Goal: Task Accomplishment & Management: Complete application form

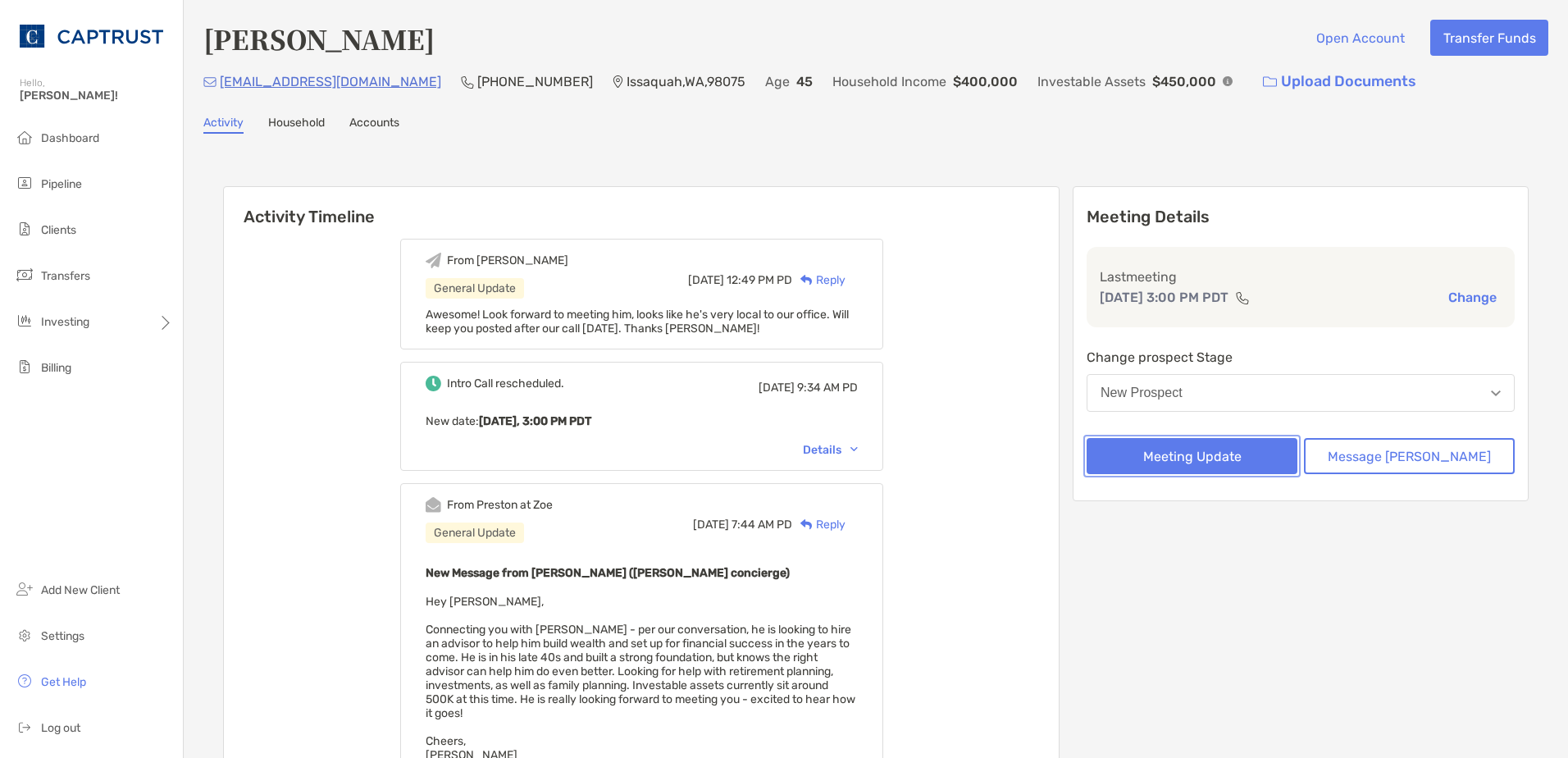
click at [1261, 456] on button "Meeting Update" at bounding box center [1193, 456] width 211 height 36
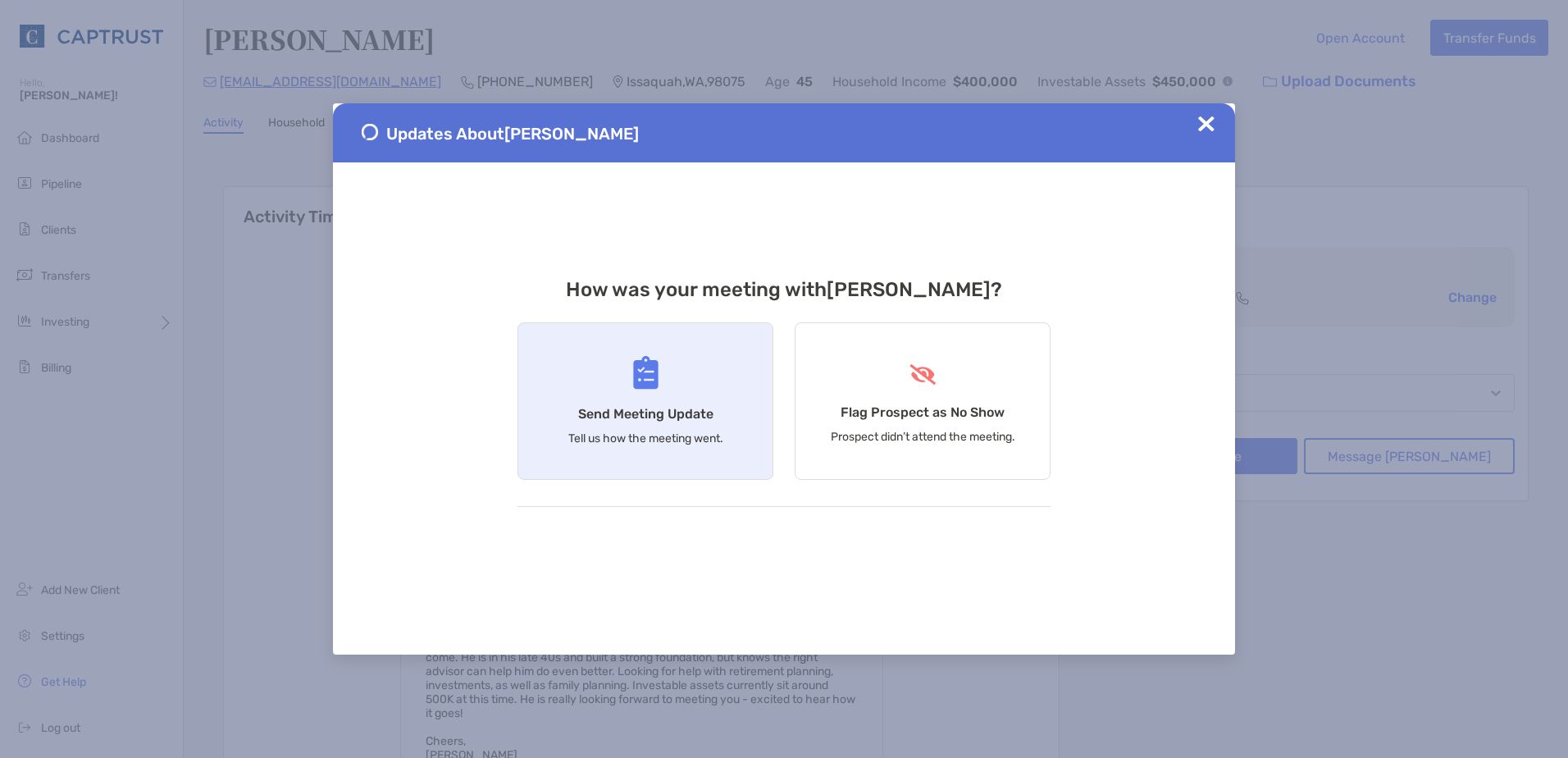
click at [644, 376] on img at bounding box center [646, 373] width 25 height 34
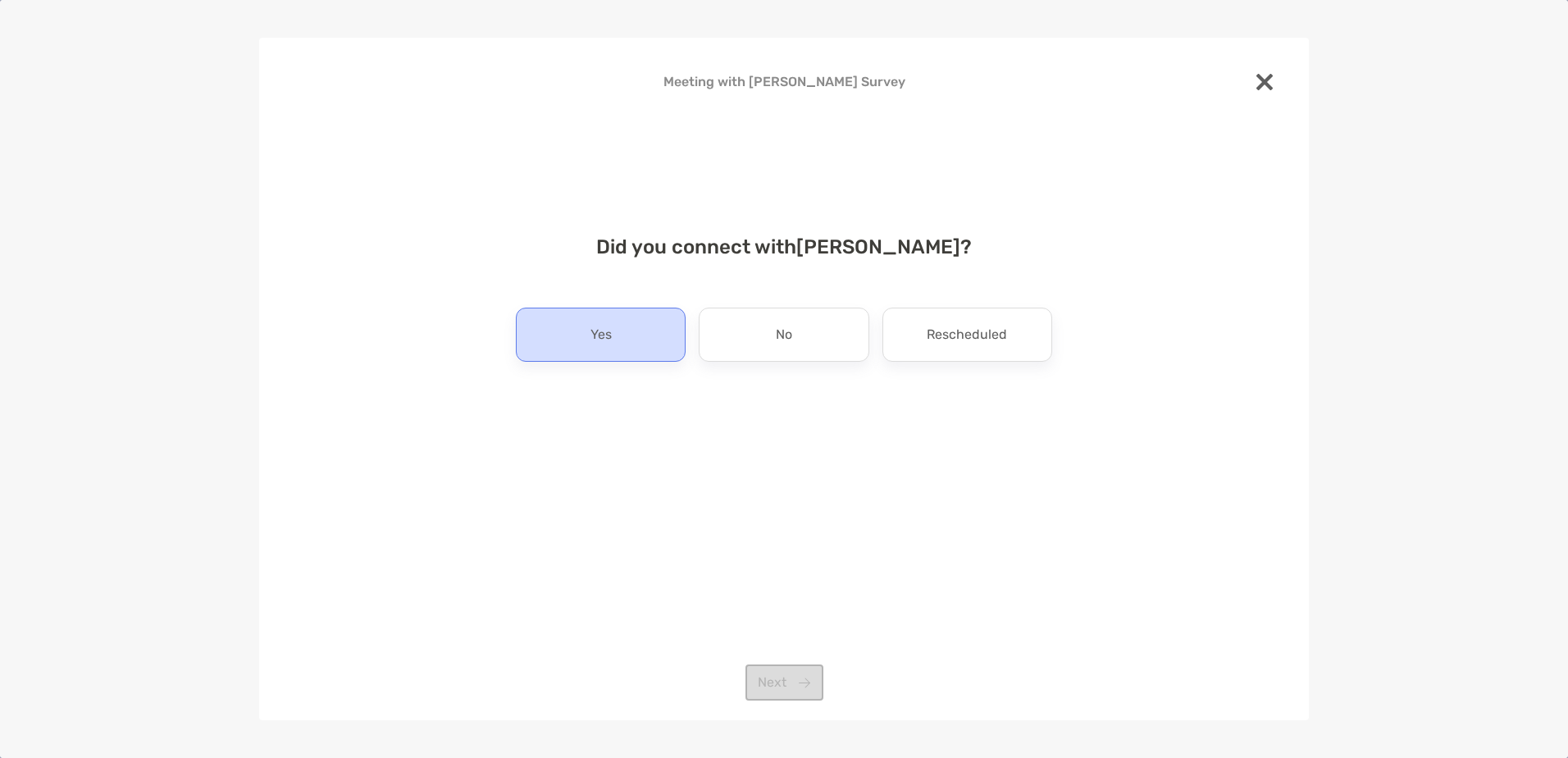
click at [625, 336] on div "Yes" at bounding box center [601, 335] width 170 height 54
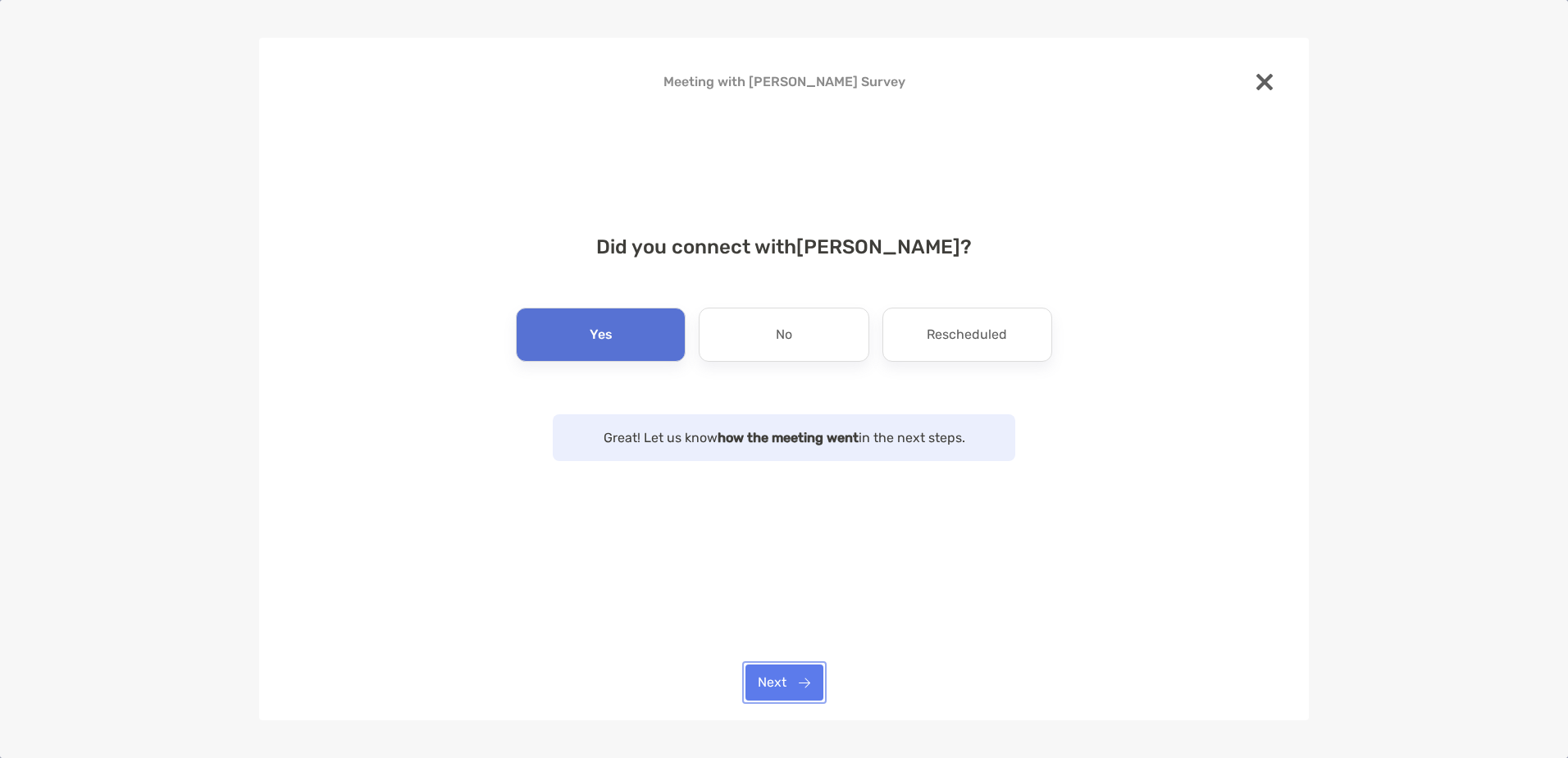
click at [801, 670] on button "Next" at bounding box center [785, 682] width 78 height 36
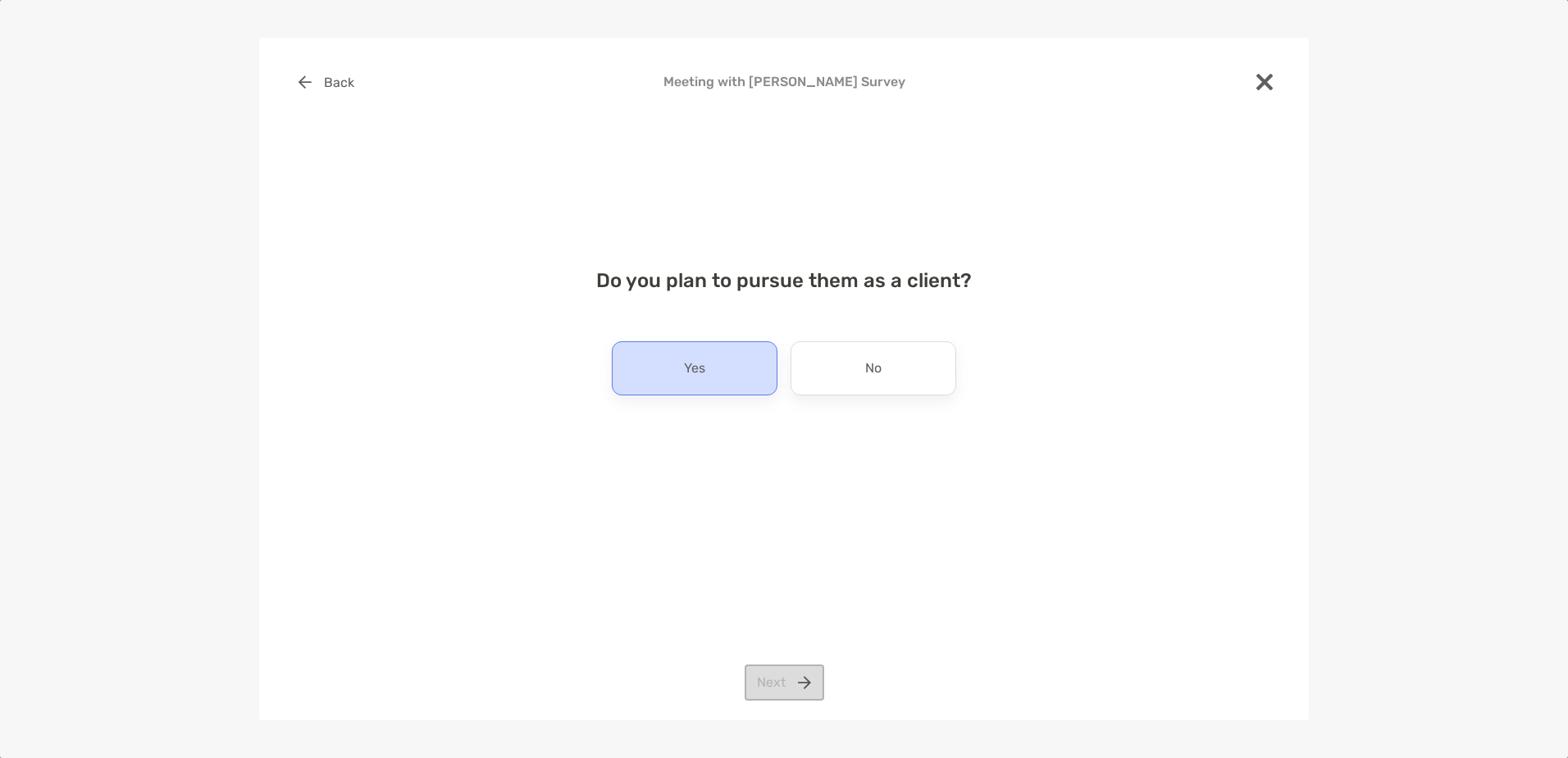
click at [719, 378] on div "Yes" at bounding box center [694, 369] width 166 height 54
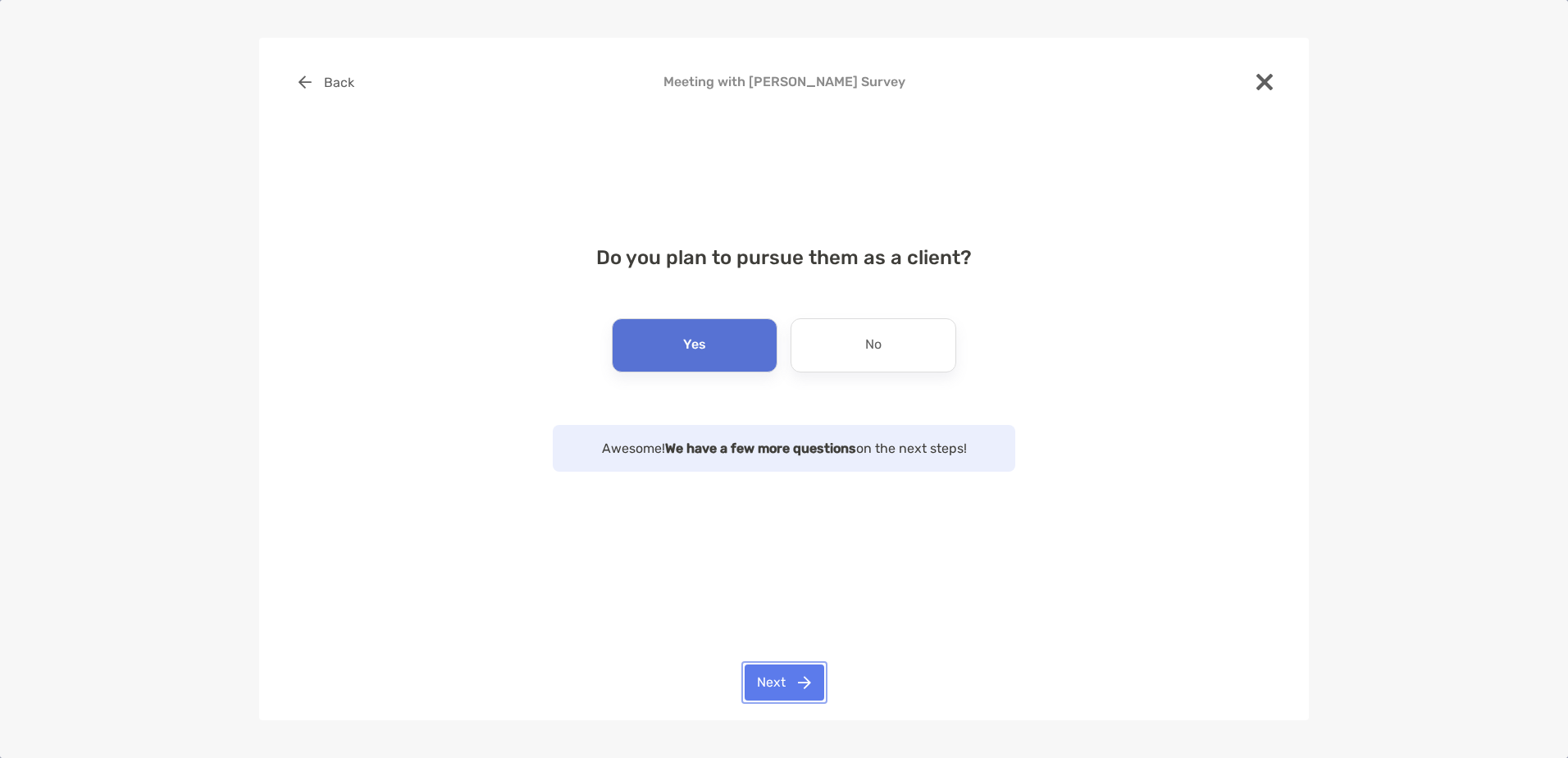
click at [780, 678] on button "Next" at bounding box center [785, 682] width 80 height 36
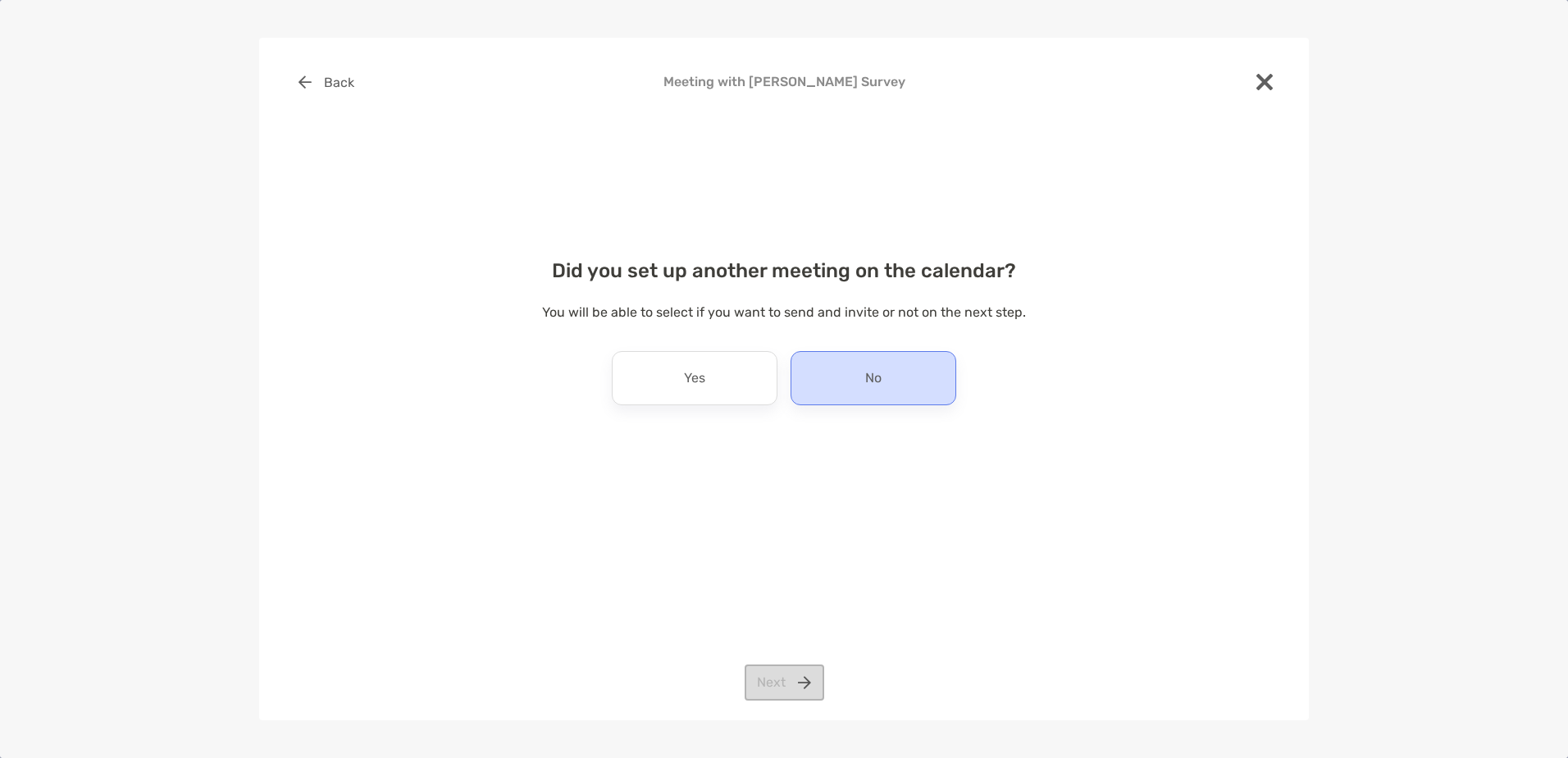
click at [858, 372] on div "No" at bounding box center [873, 378] width 166 height 54
click at [785, 679] on button "Next" at bounding box center [785, 682] width 80 height 36
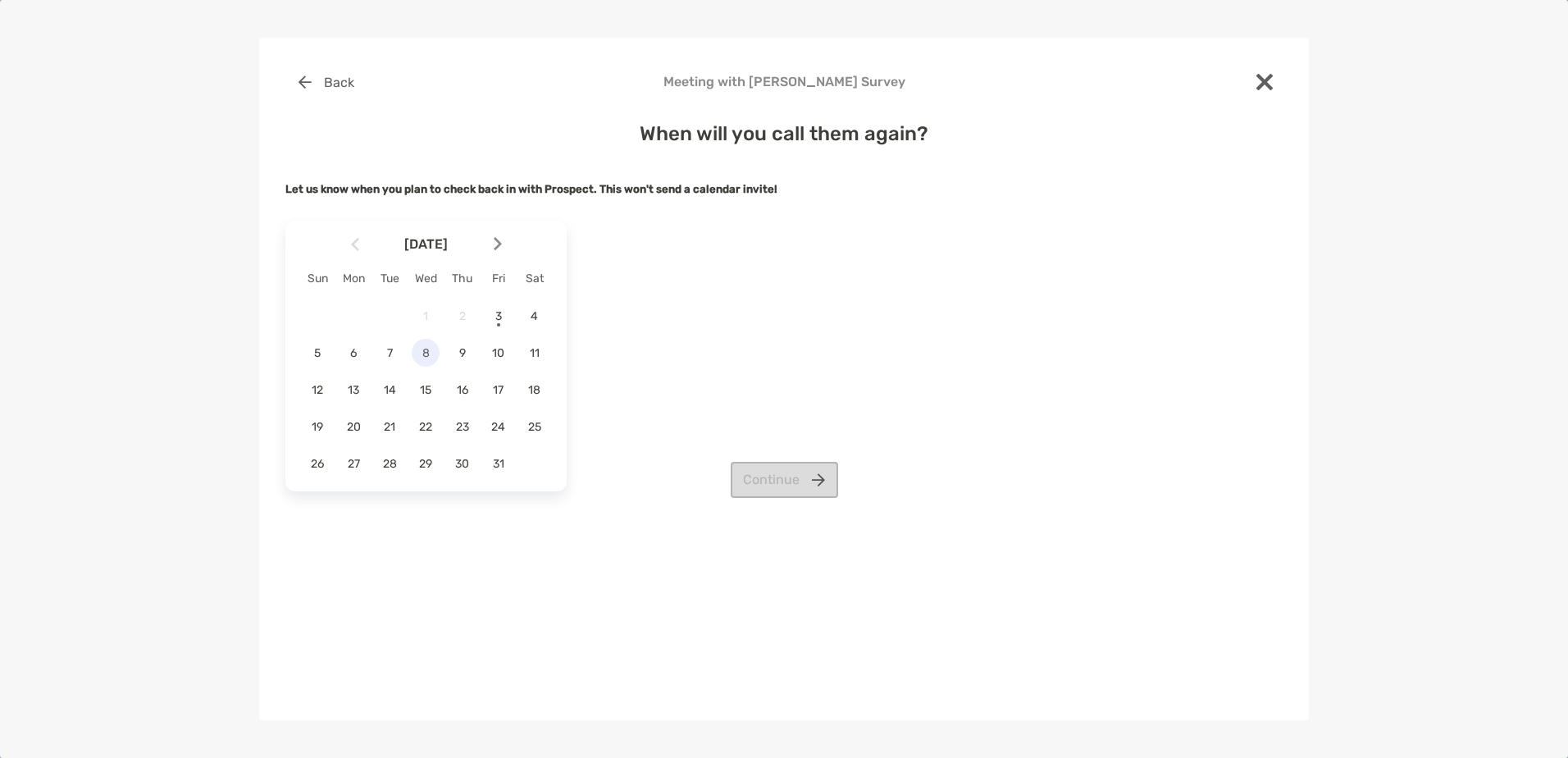
click at [424, 351] on span "8" at bounding box center [426, 354] width 28 height 14
click at [742, 460] on div "October 2025 Sun Mon Tue Wed Thu Fri Sat 1 2 3 4 5 6 7 8 9 10 11 12 13 14 15 16…" at bounding box center [784, 356] width 997 height 284
click at [767, 470] on button "Continue" at bounding box center [784, 480] width 108 height 36
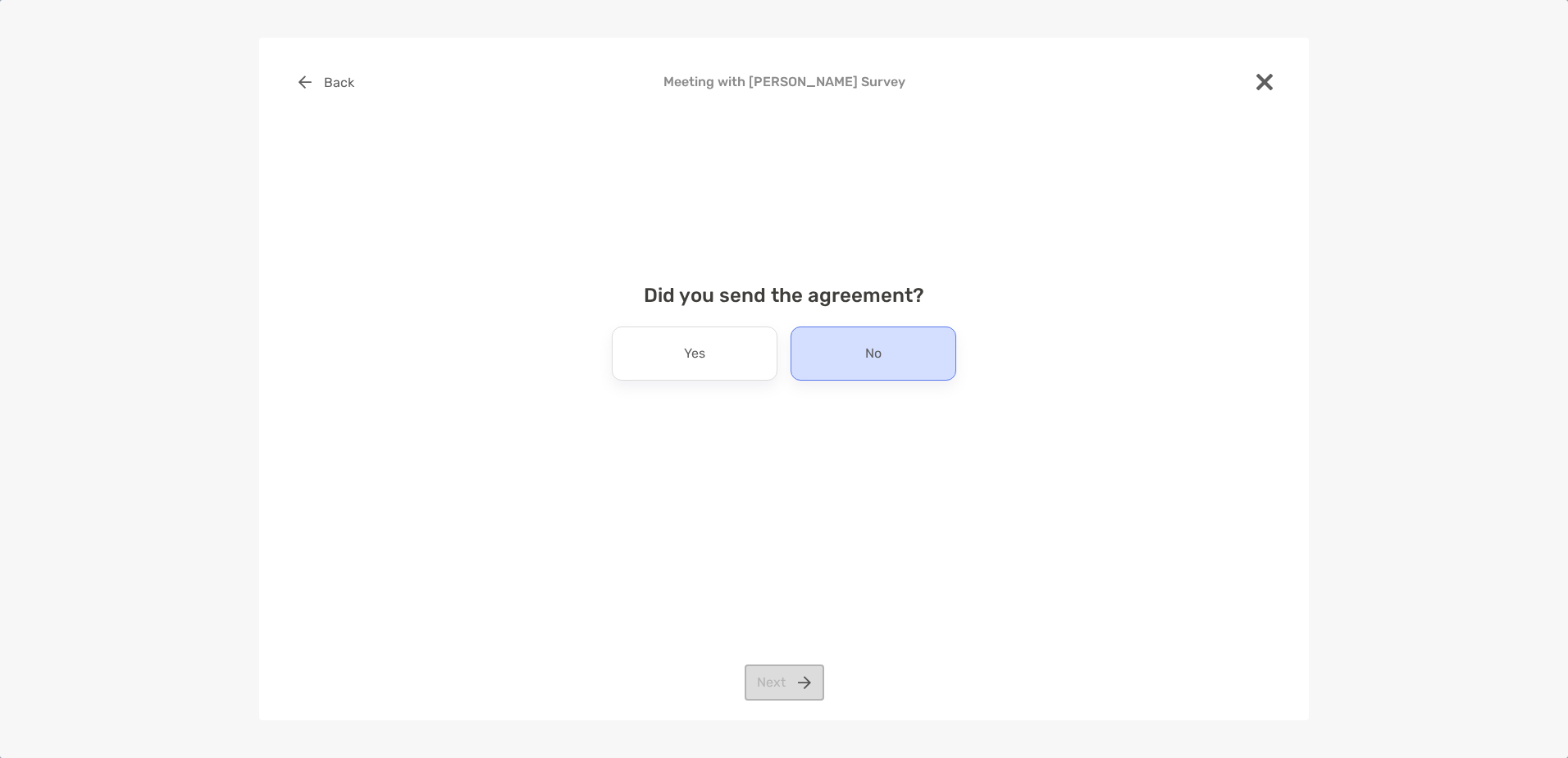
click at [832, 368] on div "No" at bounding box center [873, 354] width 166 height 54
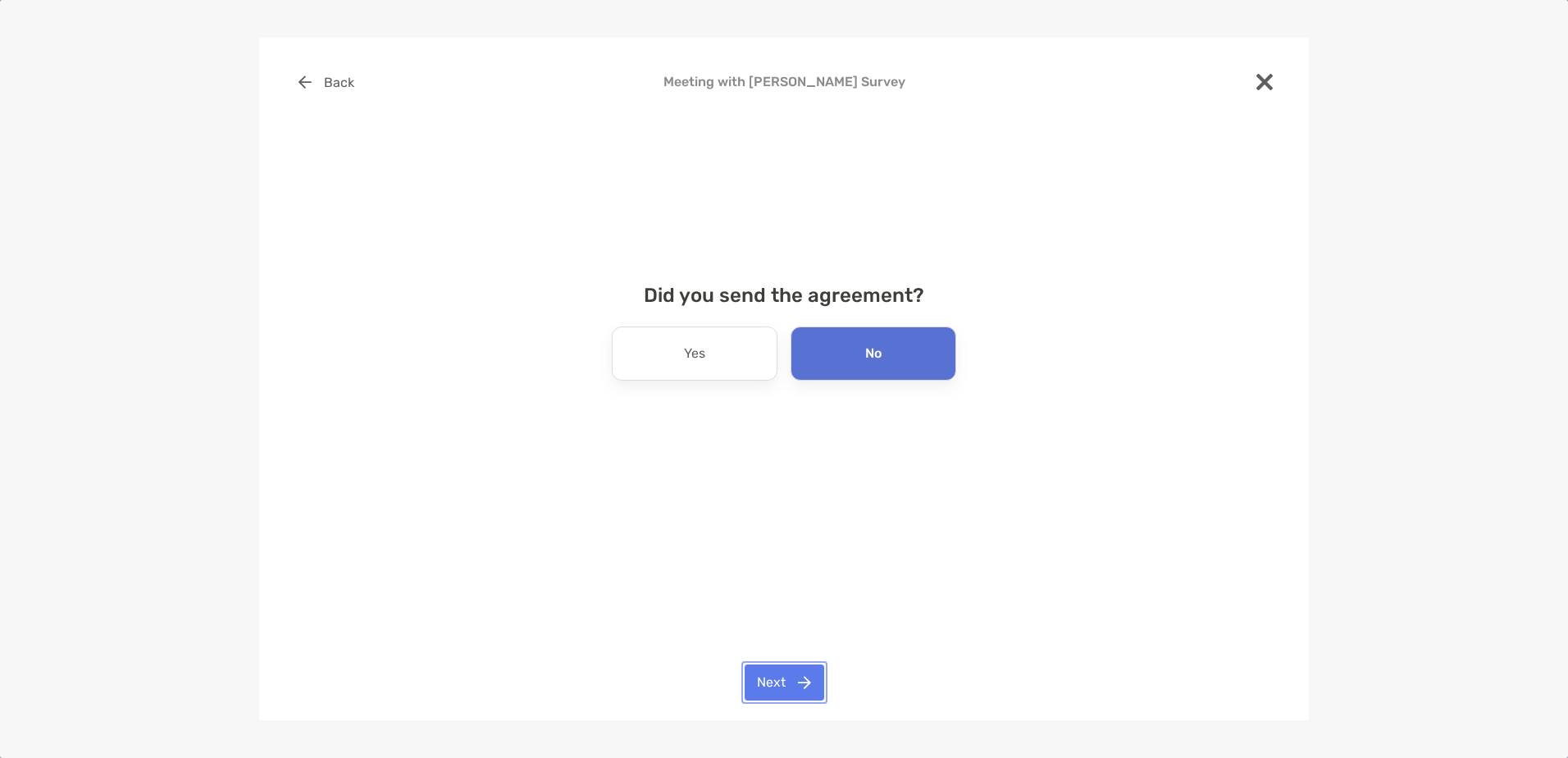
click at [783, 670] on button "Next" at bounding box center [785, 682] width 80 height 36
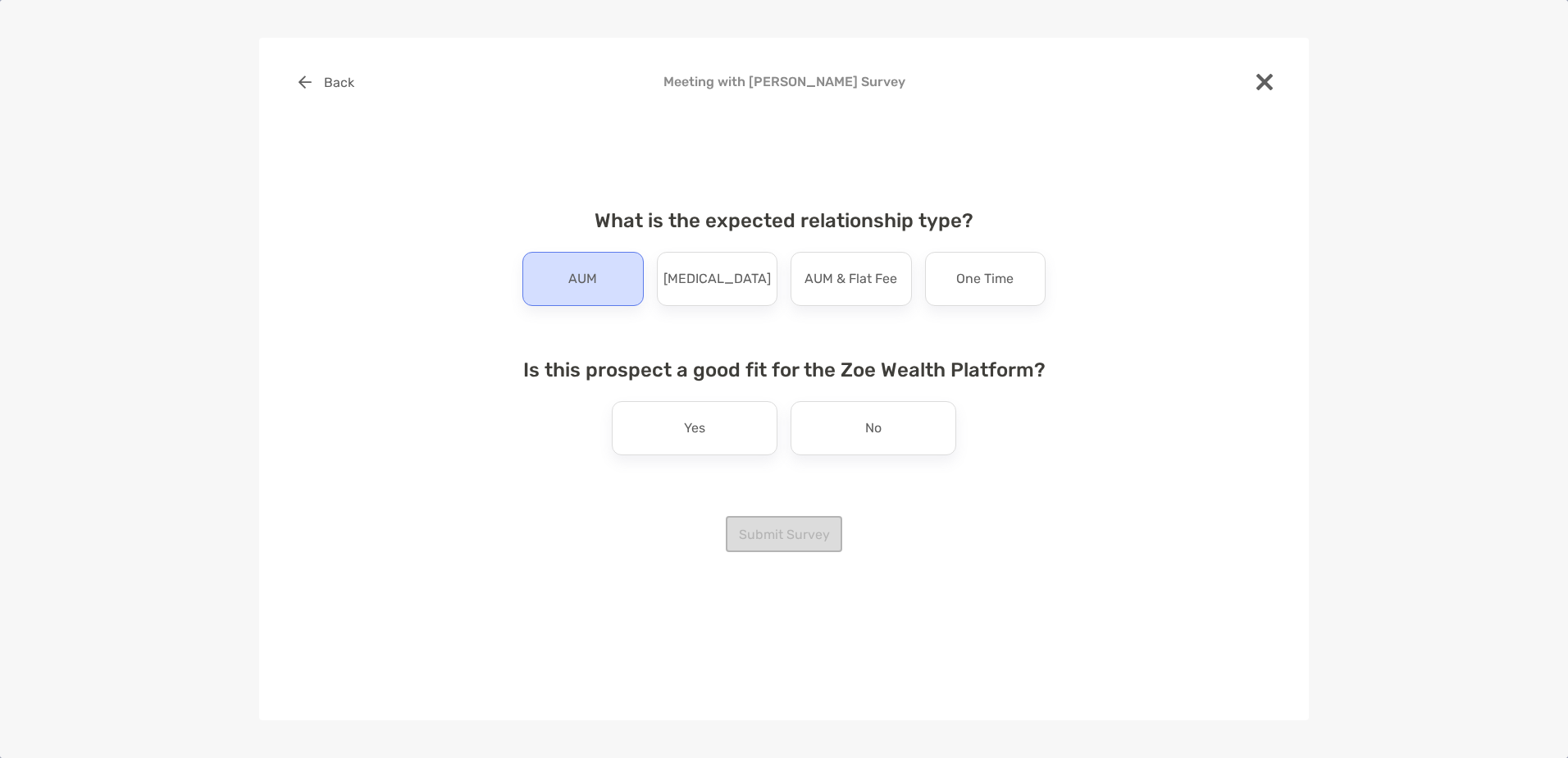
click at [580, 291] on p "AUM" at bounding box center [583, 279] width 29 height 26
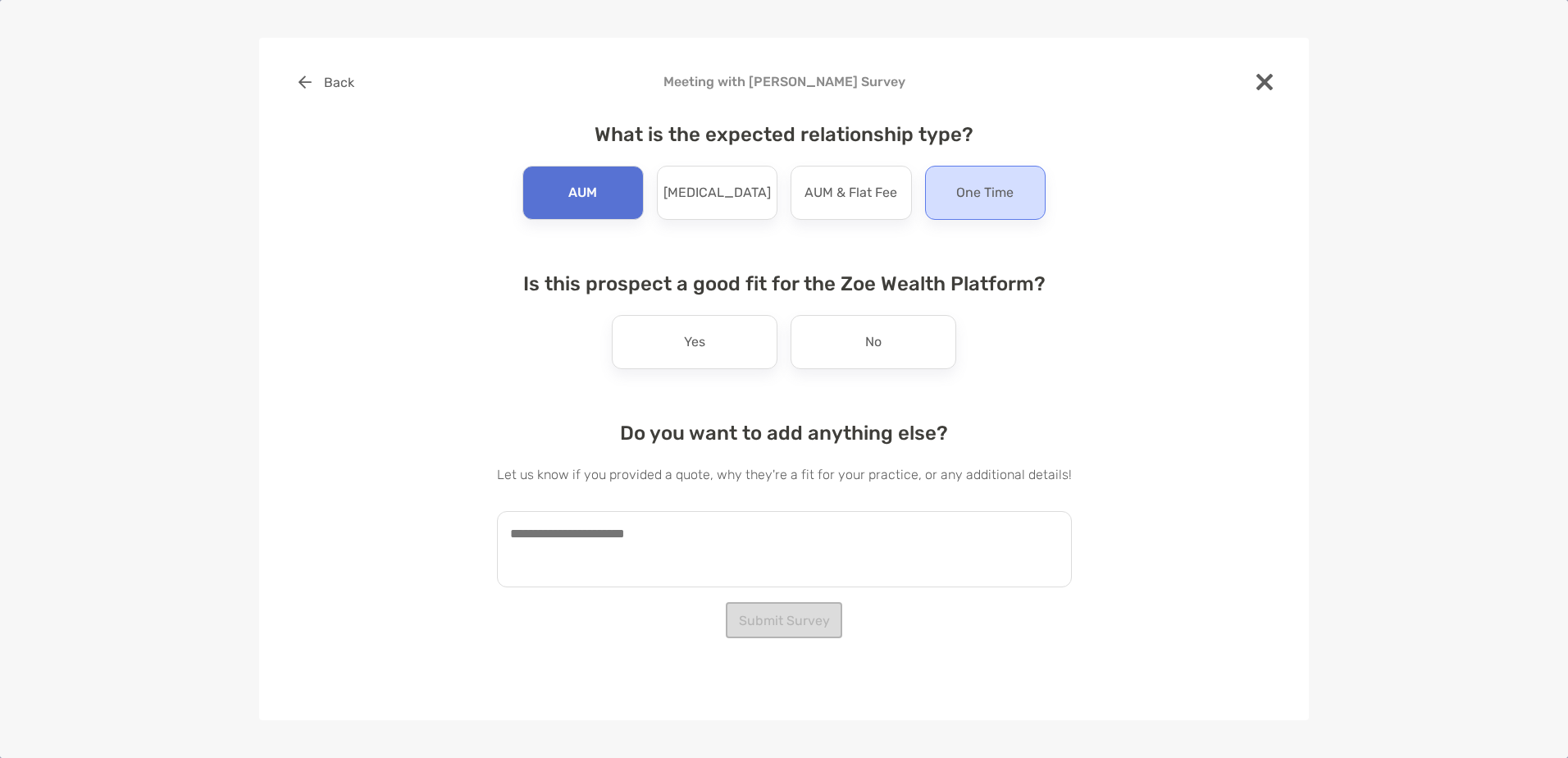
click at [1003, 214] on div "One Time" at bounding box center [985, 193] width 121 height 54
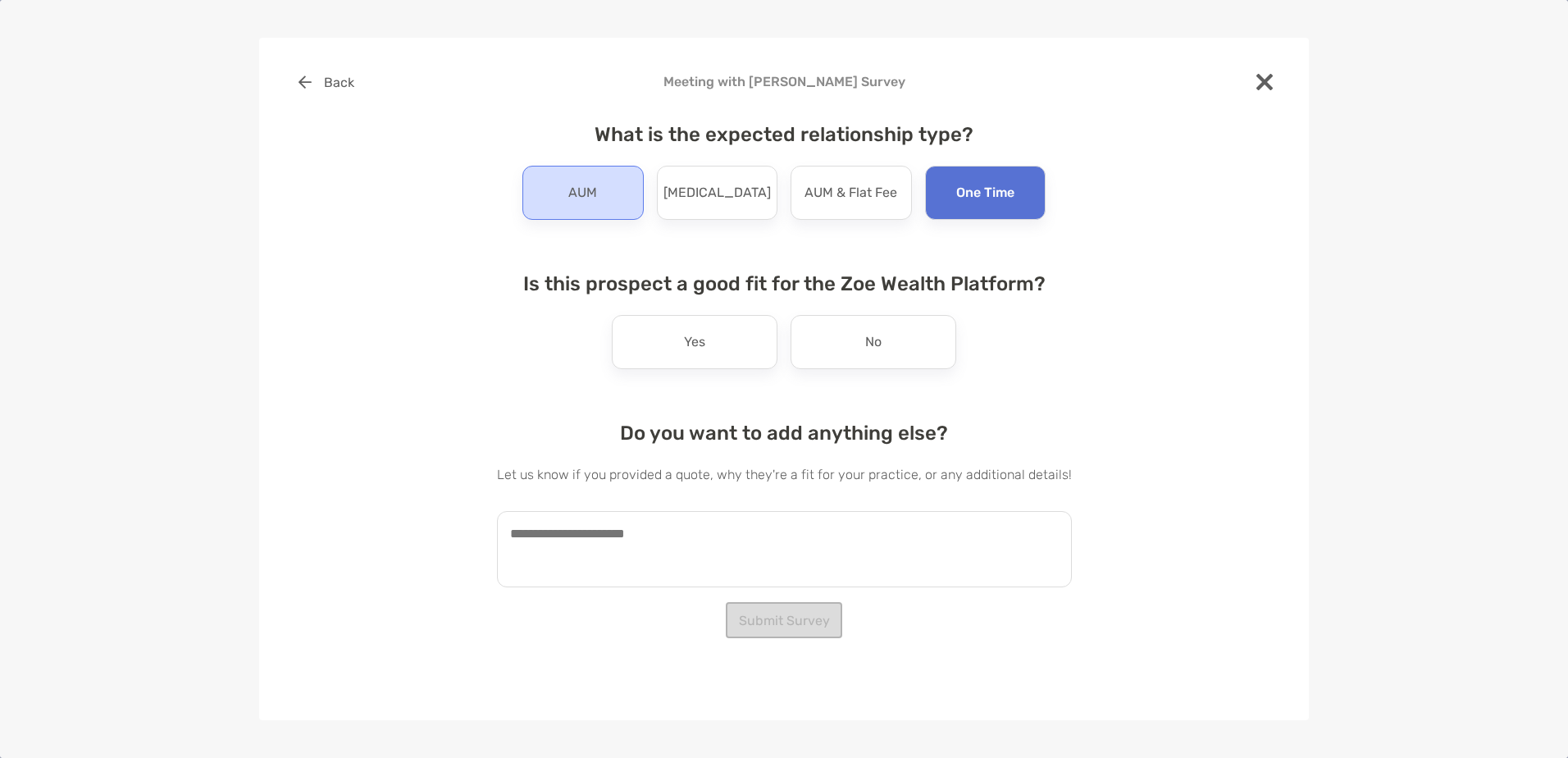
click at [535, 171] on div "AUM" at bounding box center [583, 193] width 121 height 54
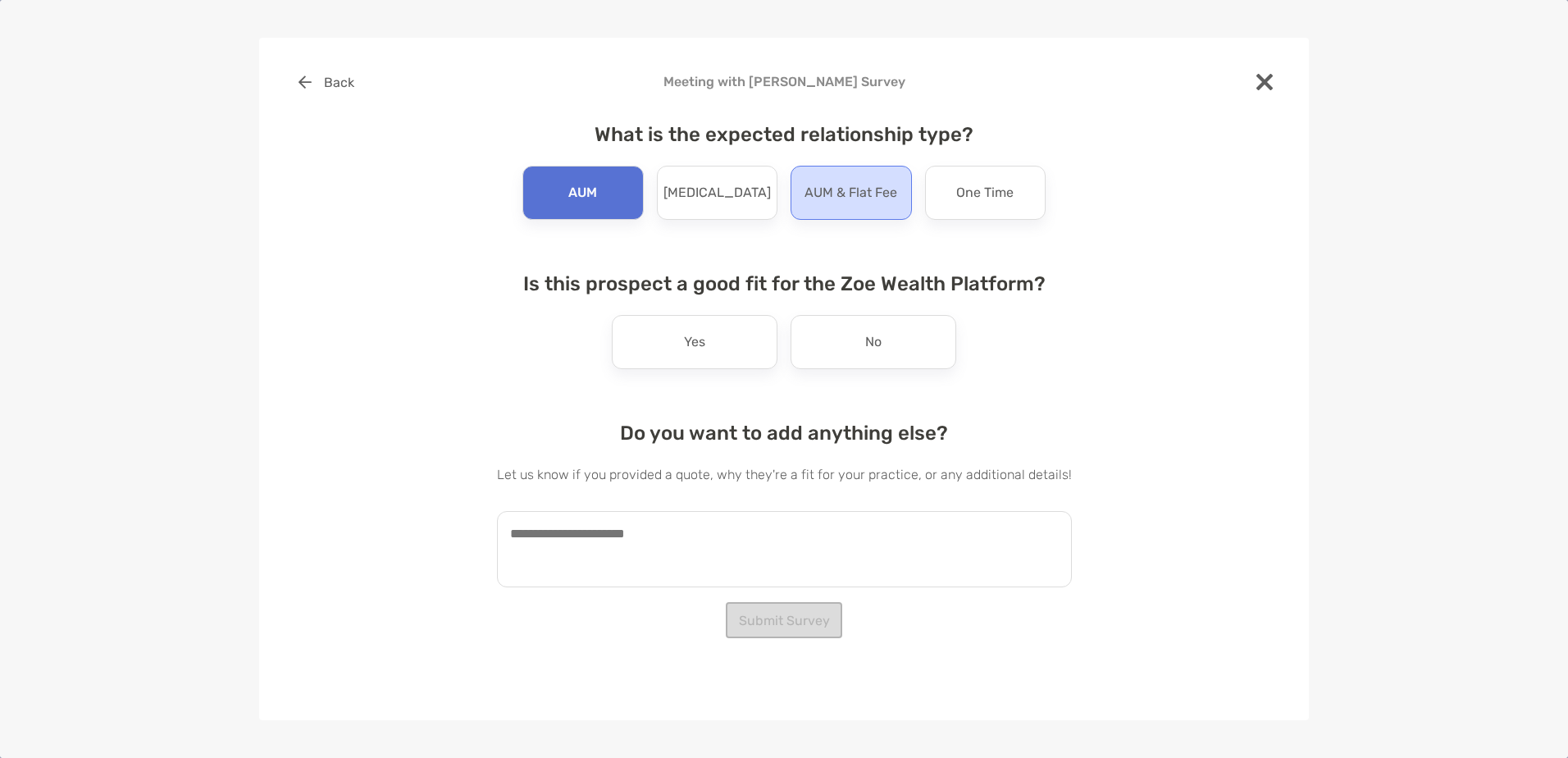
click at [791, 187] on div "AUM & Flat Fee" at bounding box center [851, 193] width 121 height 54
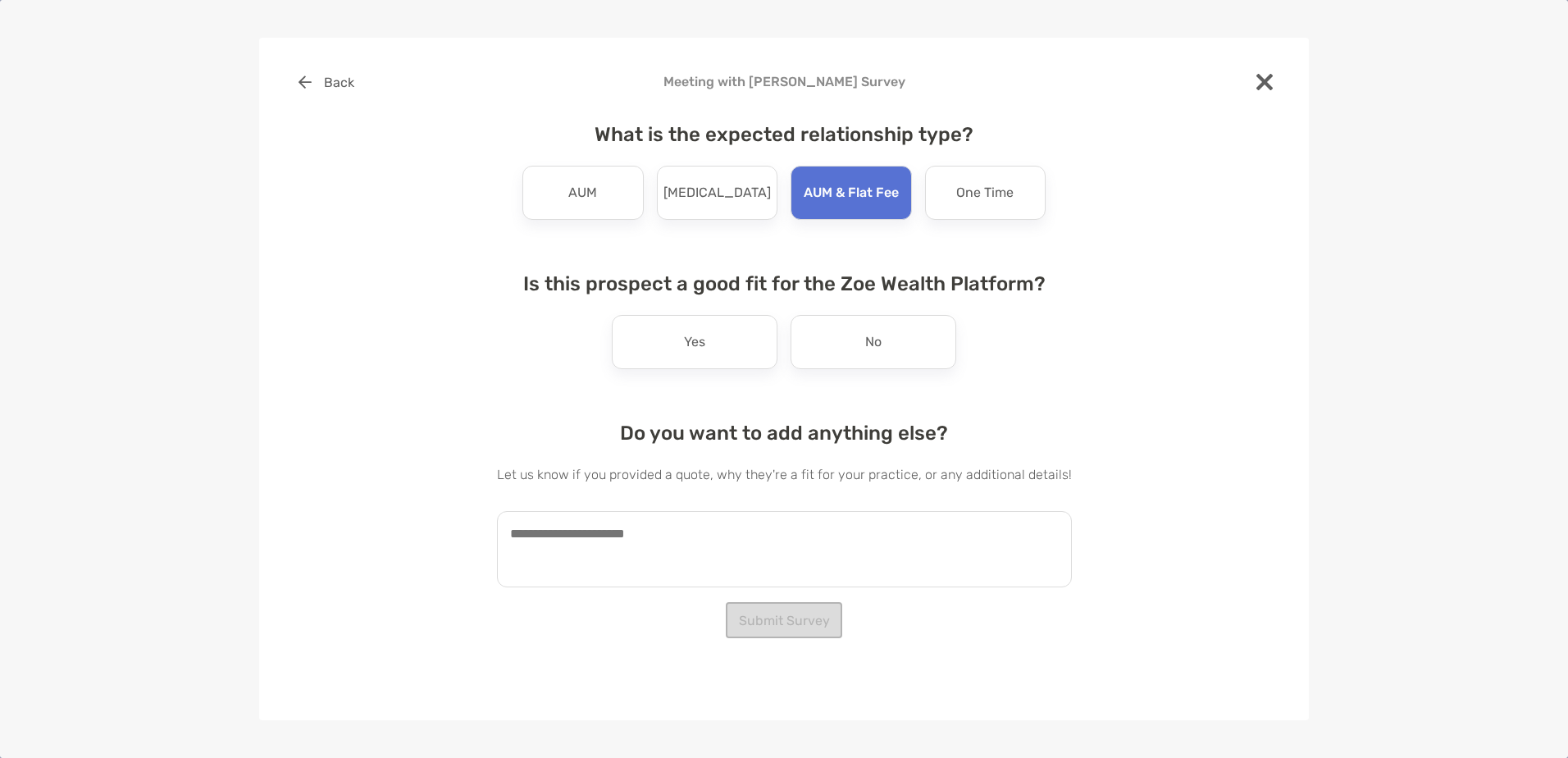
click at [458, 170] on div "Back Meeting with Jeremy Schmidt Survey What is the expected relationship type?…" at bounding box center [784, 329] width 997 height 531
click at [585, 184] on p "AUM" at bounding box center [583, 192] width 29 height 26
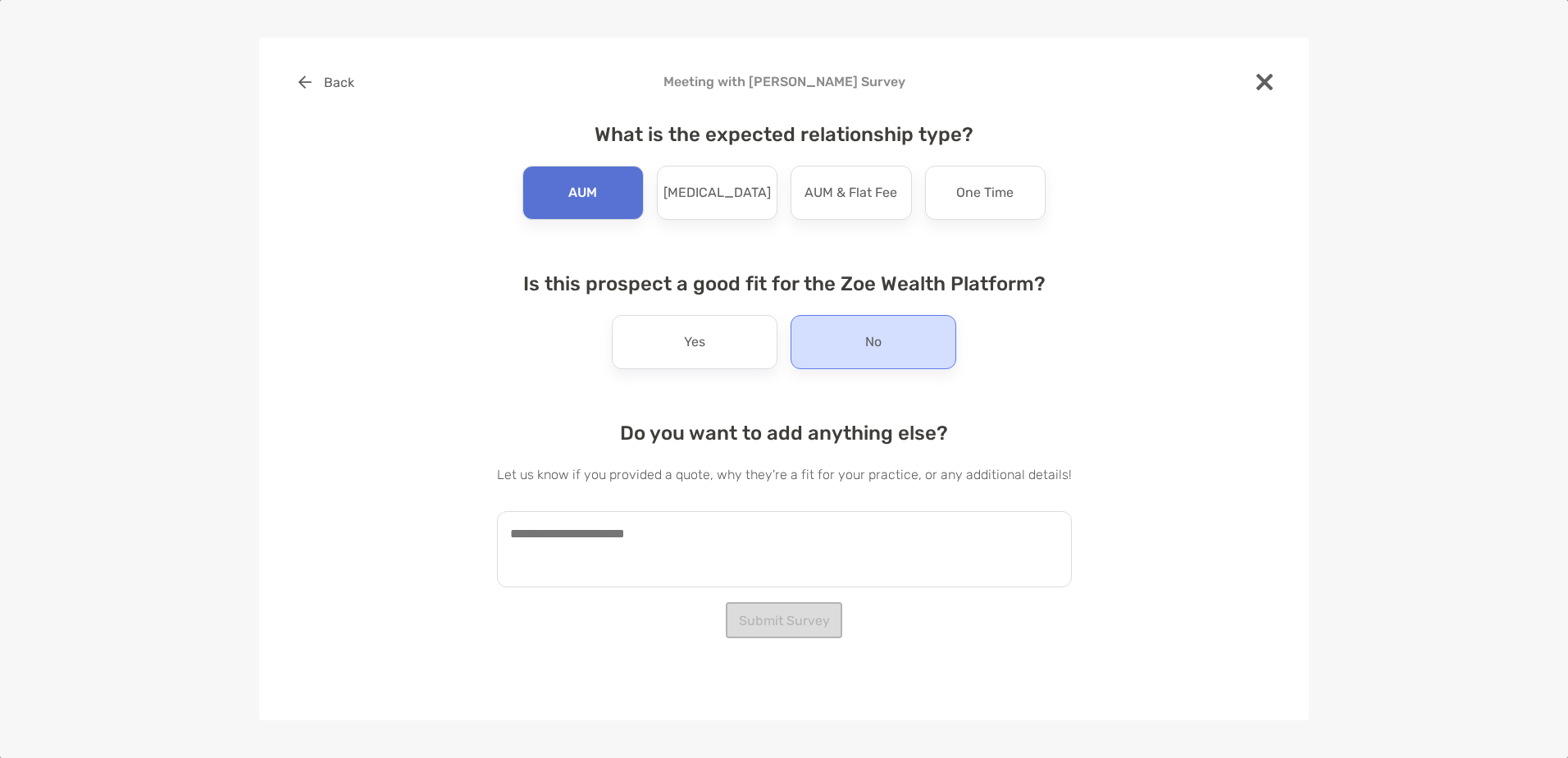
click at [891, 329] on div "No" at bounding box center [873, 342] width 166 height 54
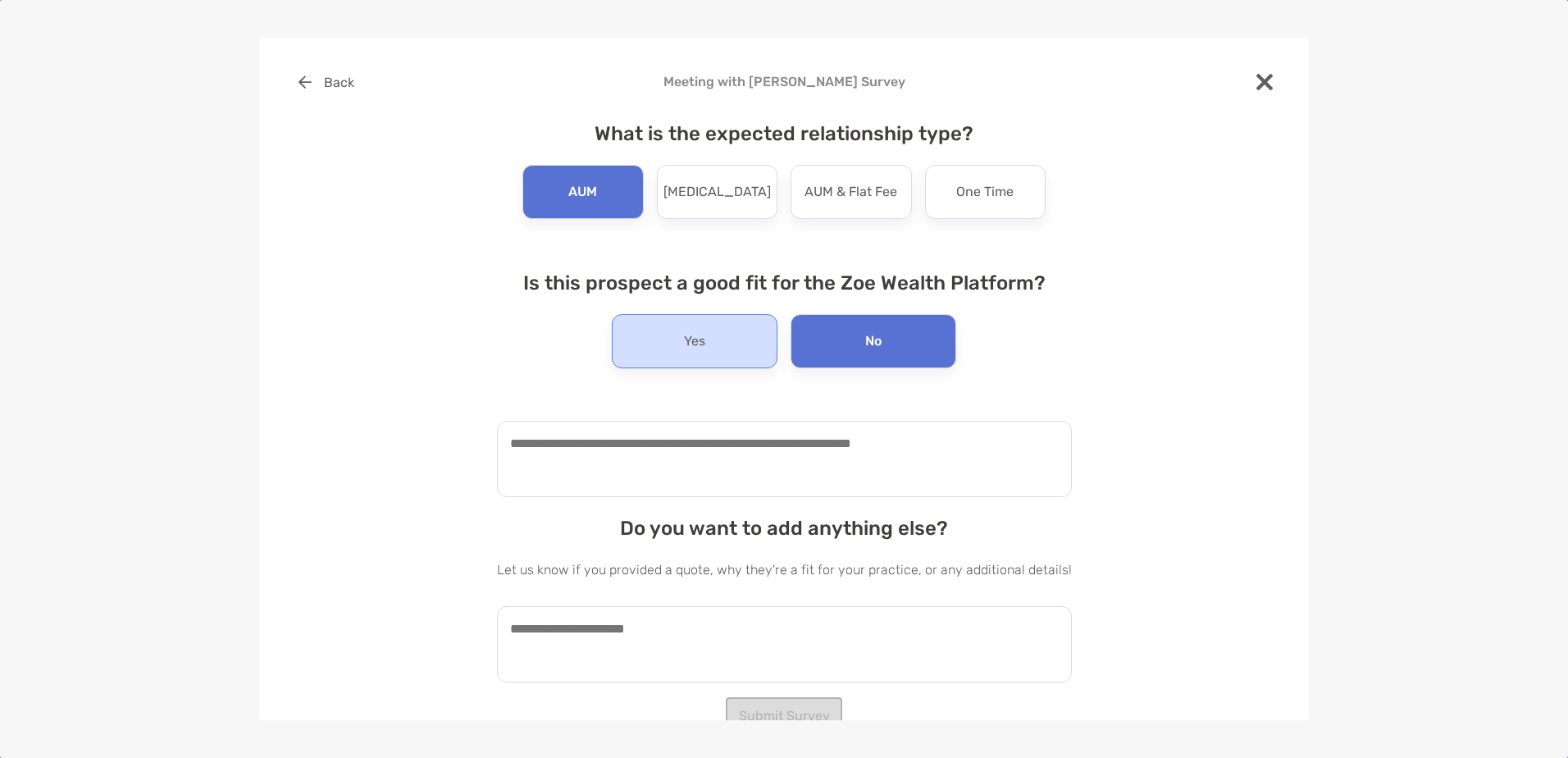
click at [691, 333] on p "Yes" at bounding box center [694, 341] width 21 height 26
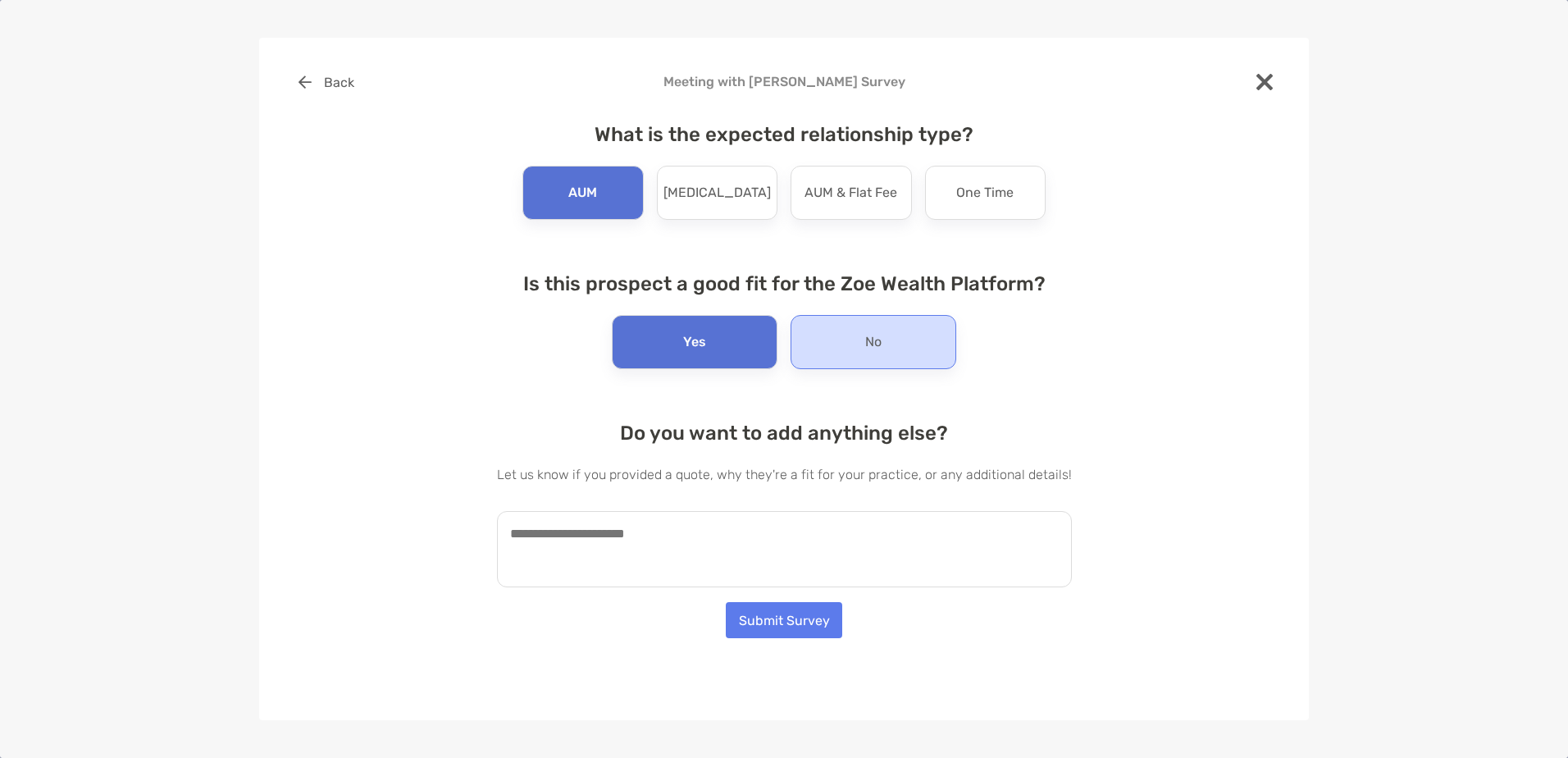
click at [820, 332] on div "No" at bounding box center [873, 342] width 166 height 54
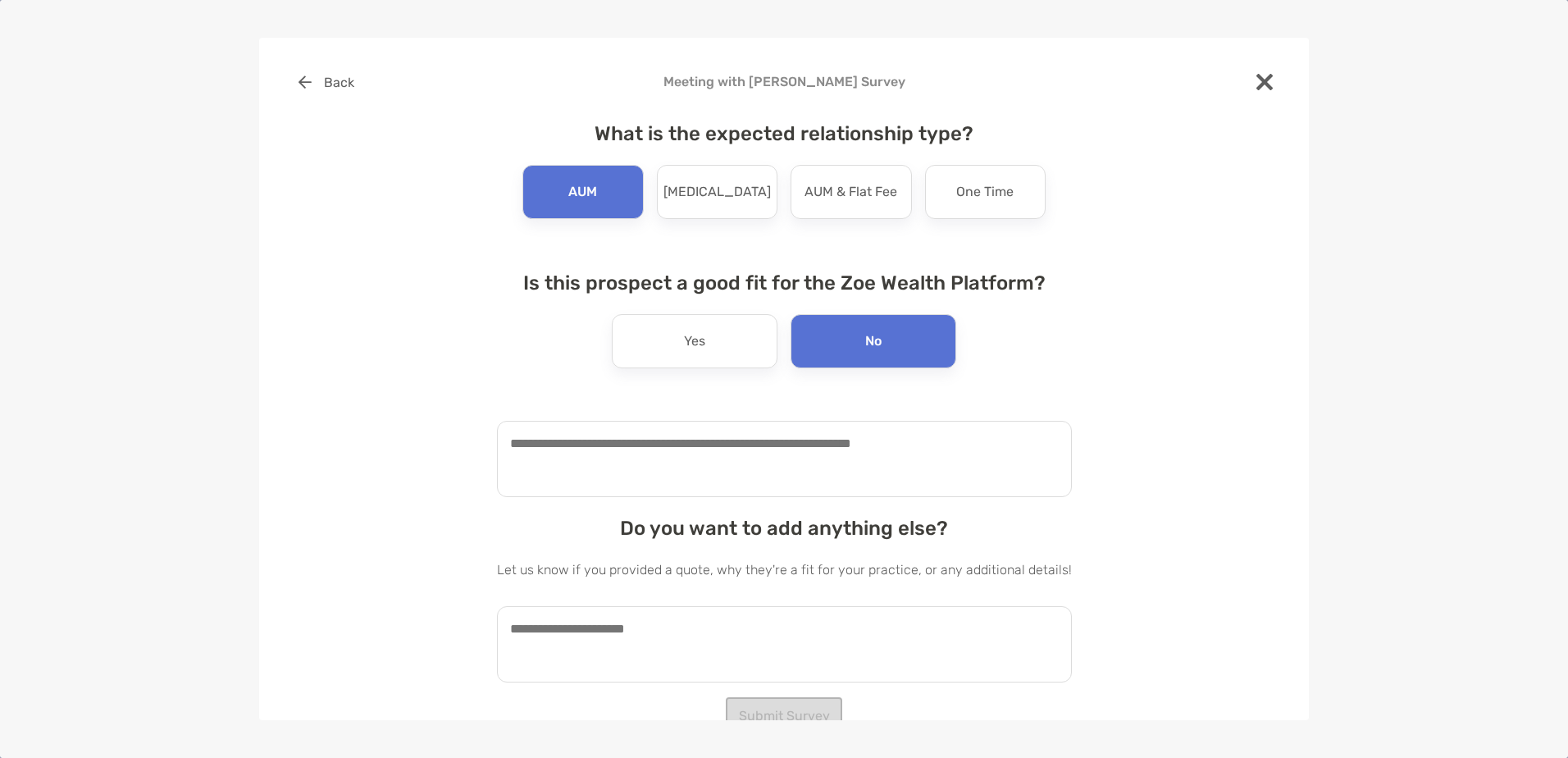
click at [676, 435] on textarea at bounding box center [784, 459] width 575 height 76
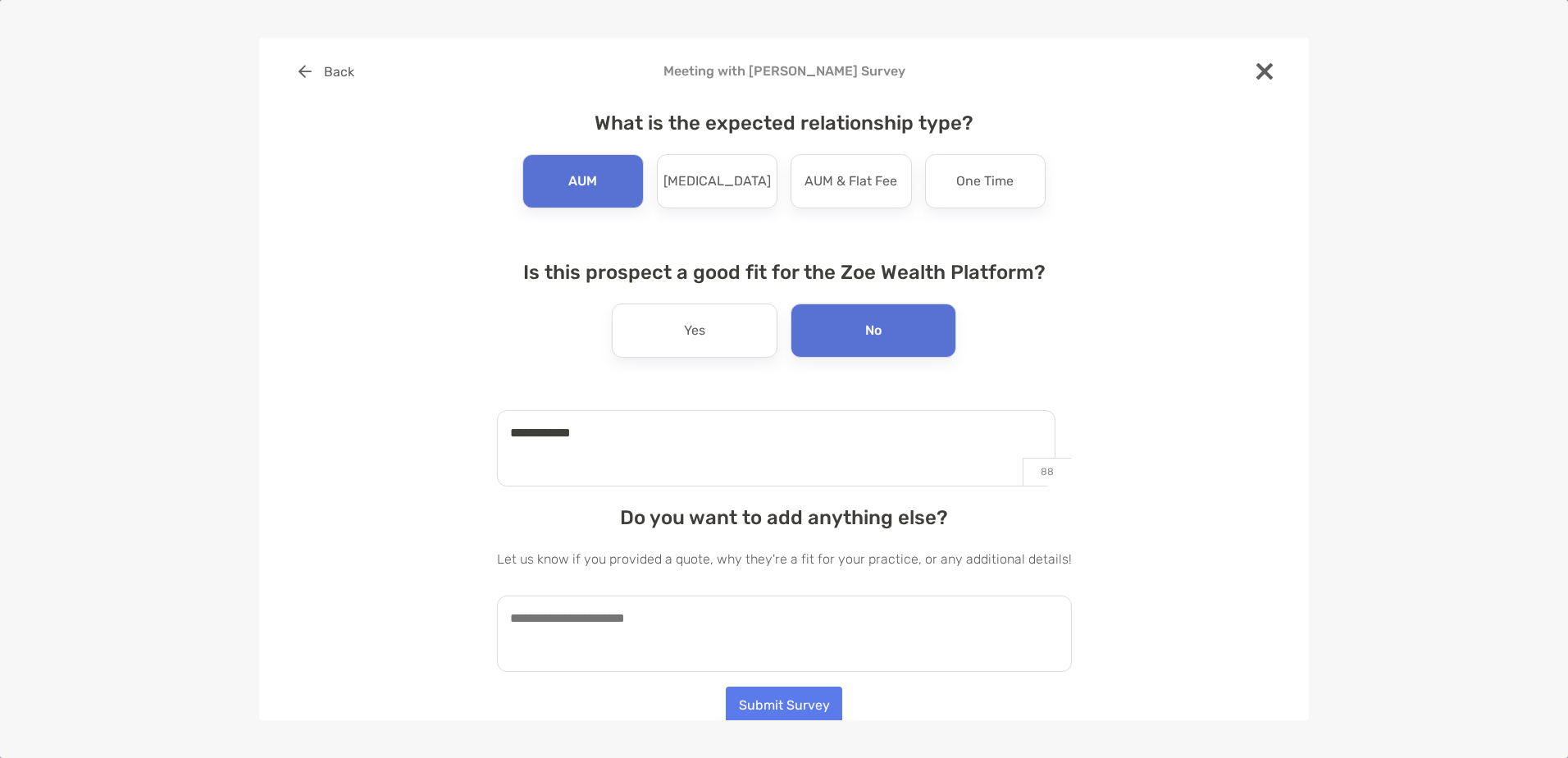
scroll to position [13, 0]
type textarea "**********"
click at [793, 703] on button "Submit Survey" at bounding box center [784, 702] width 116 height 36
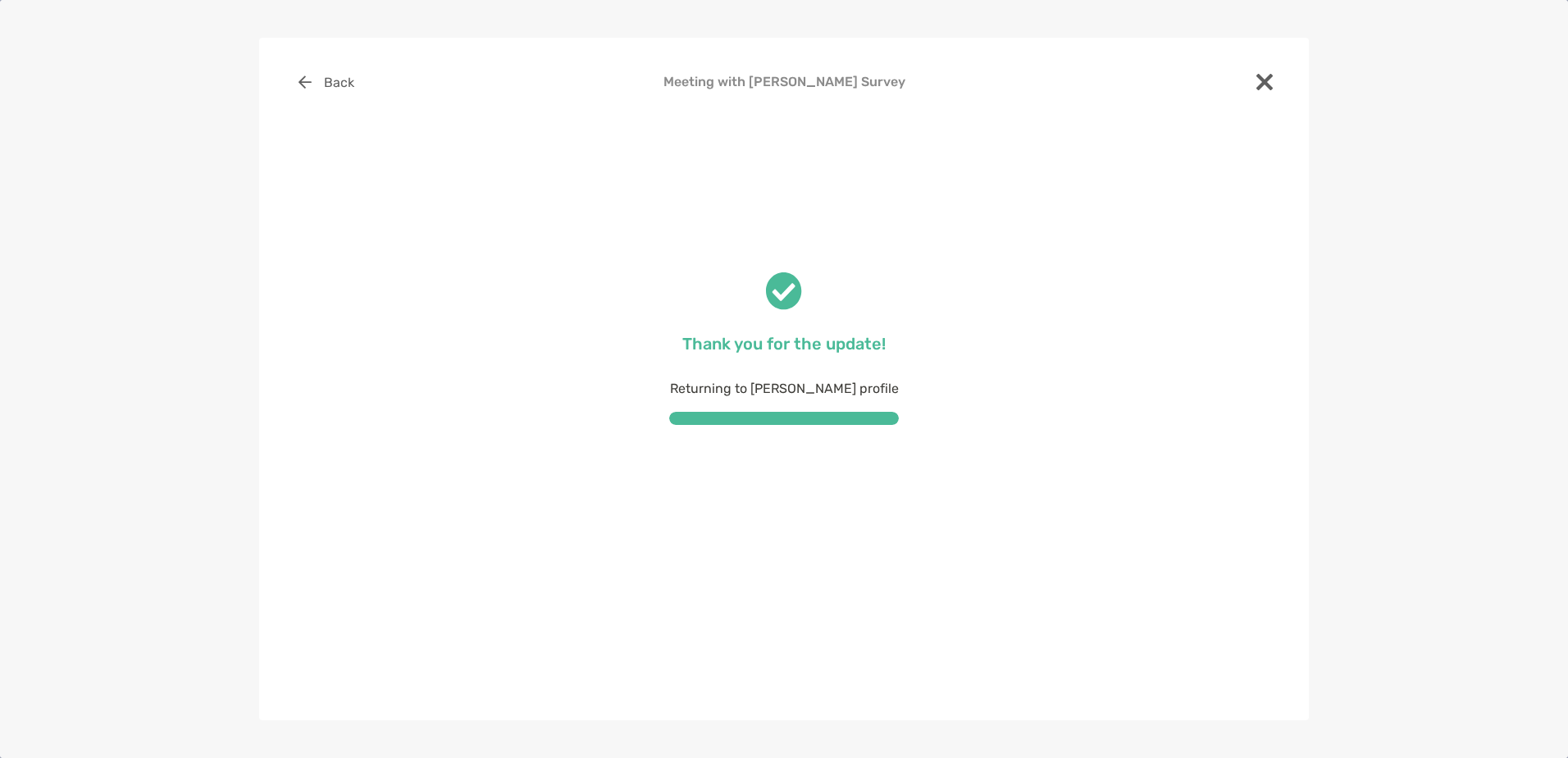
scroll to position [0, 0]
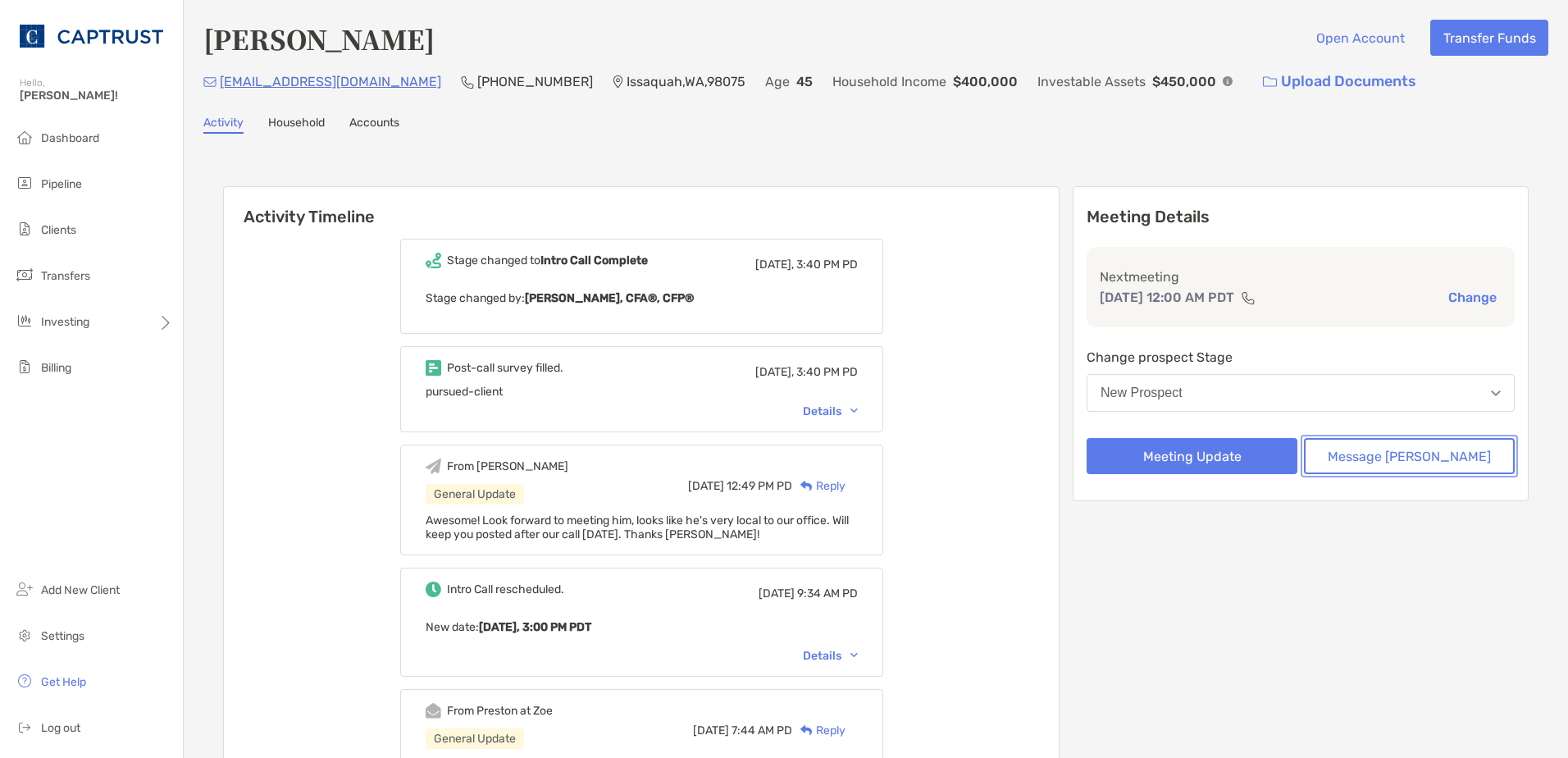
click at [1374, 459] on button "Message Zoe" at bounding box center [1409, 456] width 211 height 36
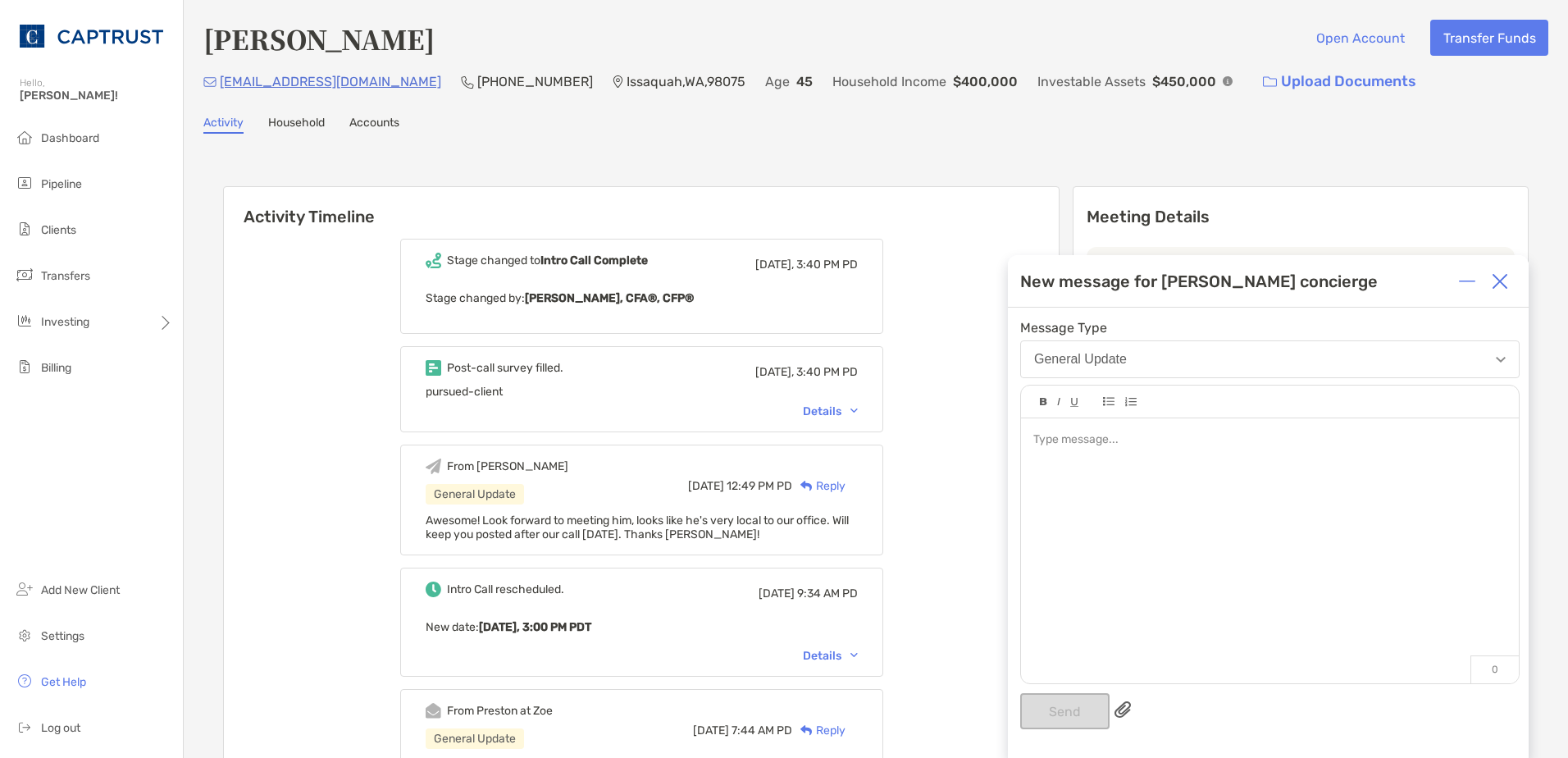
click at [1125, 489] on div at bounding box center [1270, 542] width 498 height 249
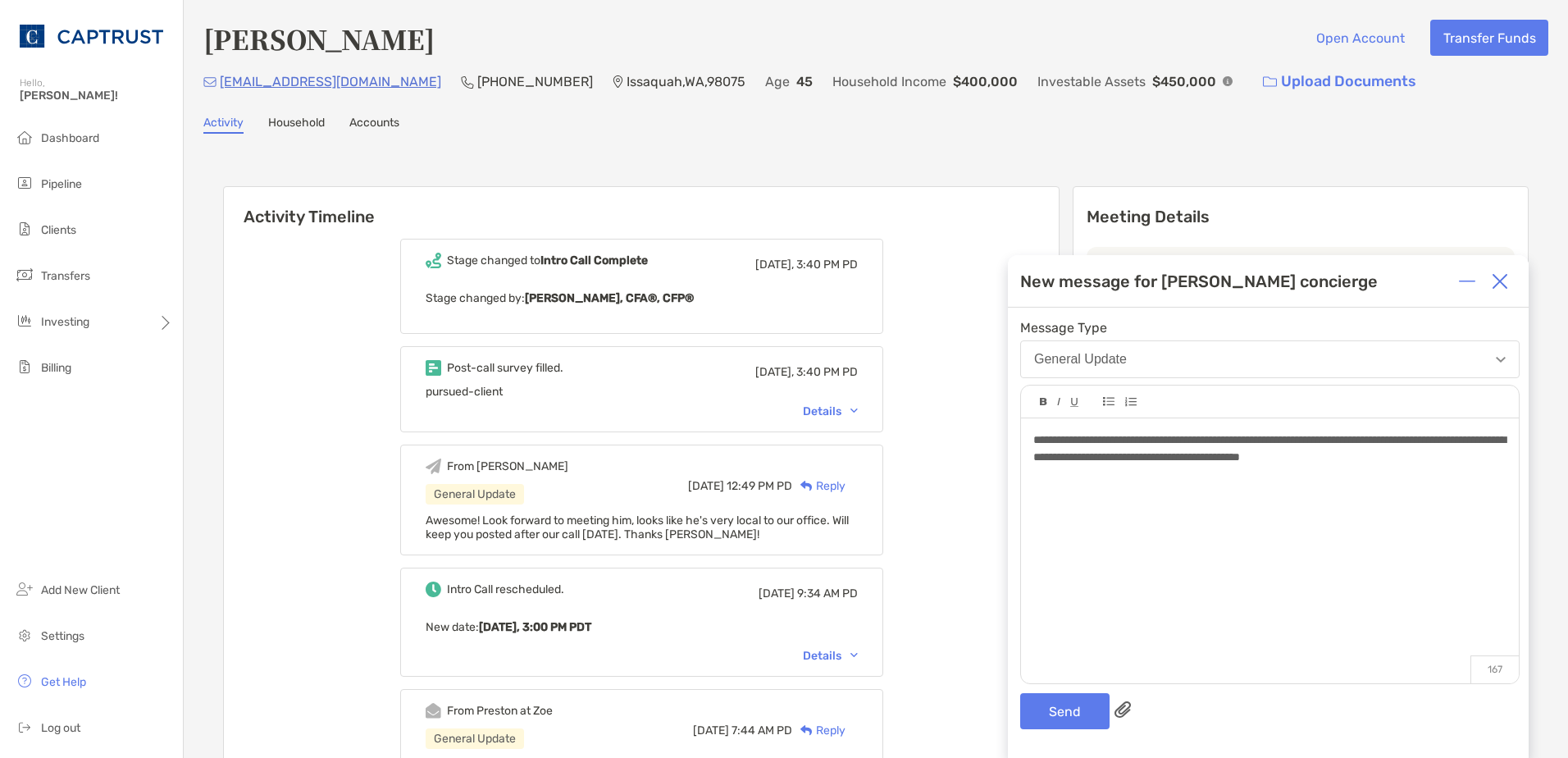
click at [1074, 462] on span "**********" at bounding box center [1270, 449] width 472 height 29
click at [1261, 484] on div at bounding box center [1270, 475] width 472 height 17
click at [1264, 467] on div "**********" at bounding box center [1270, 449] width 472 height 35
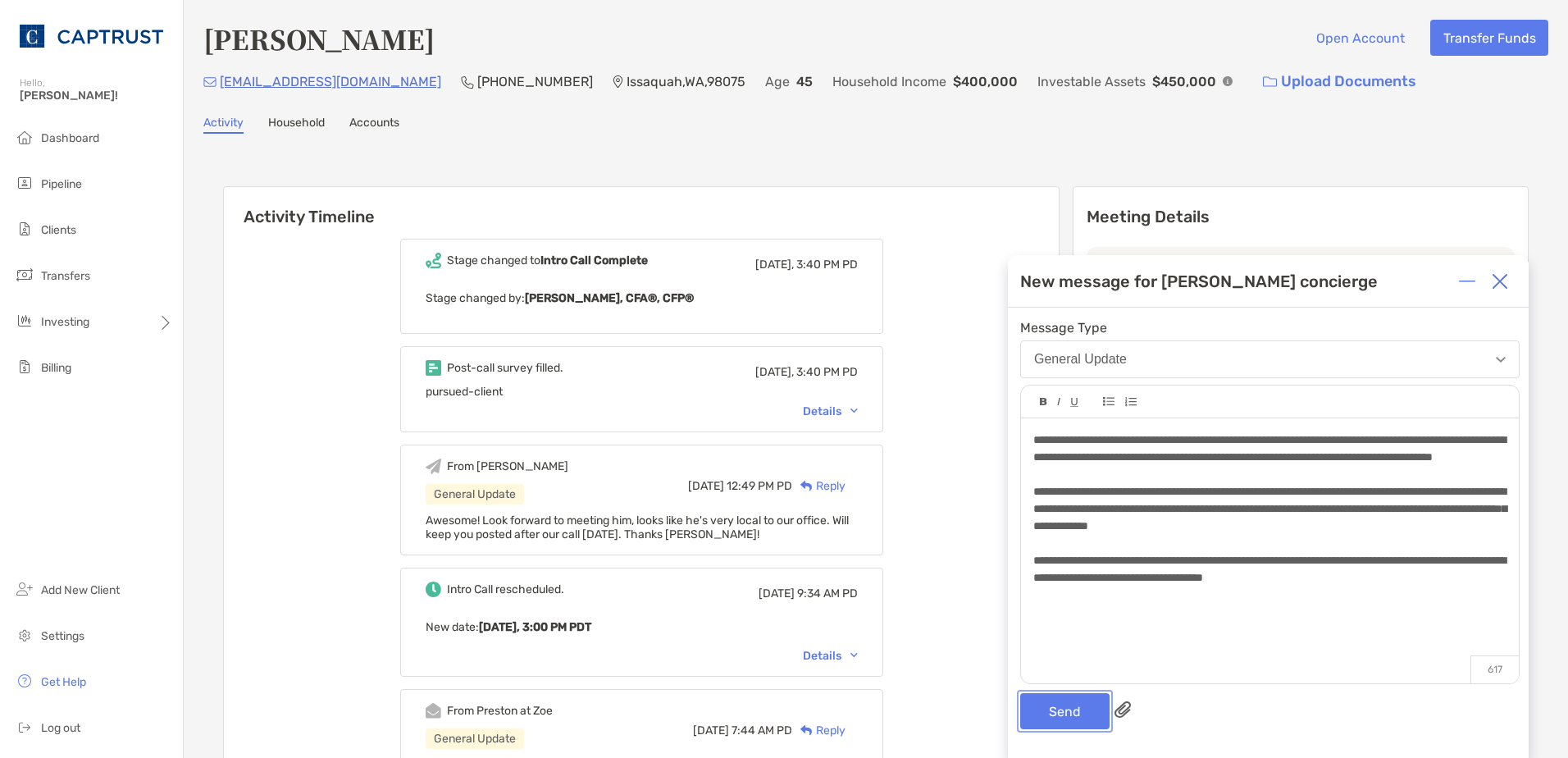
click at [1073, 708] on button "Send" at bounding box center [1064, 711] width 89 height 36
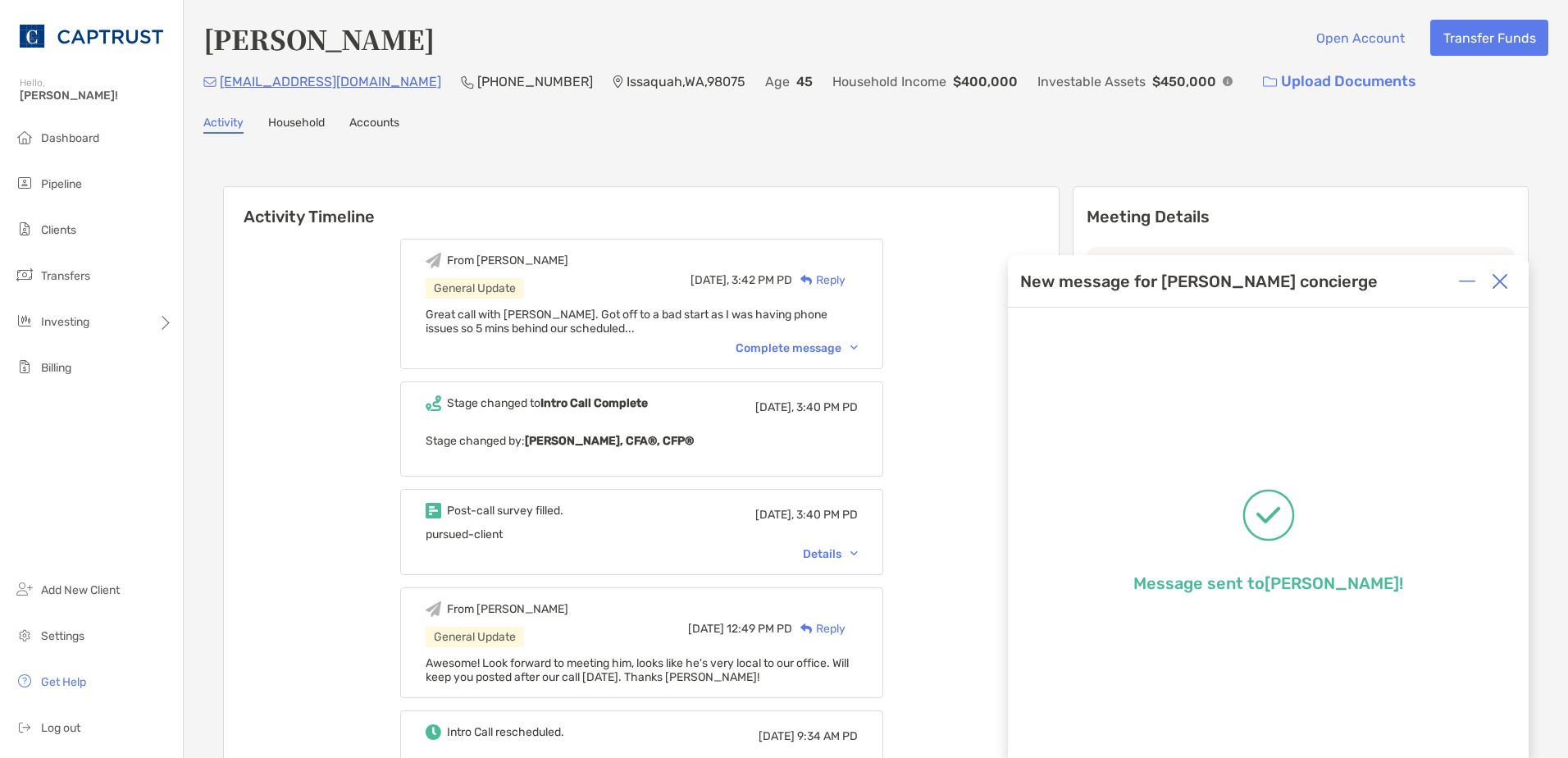
click at [819, 341] on div "From Ryan General Update Today, 3:42 PM PD Reply Great call with Jeremy. Got of…" at bounding box center [641, 304] width 483 height 131
click at [823, 349] on div "Complete message" at bounding box center [797, 348] width 122 height 14
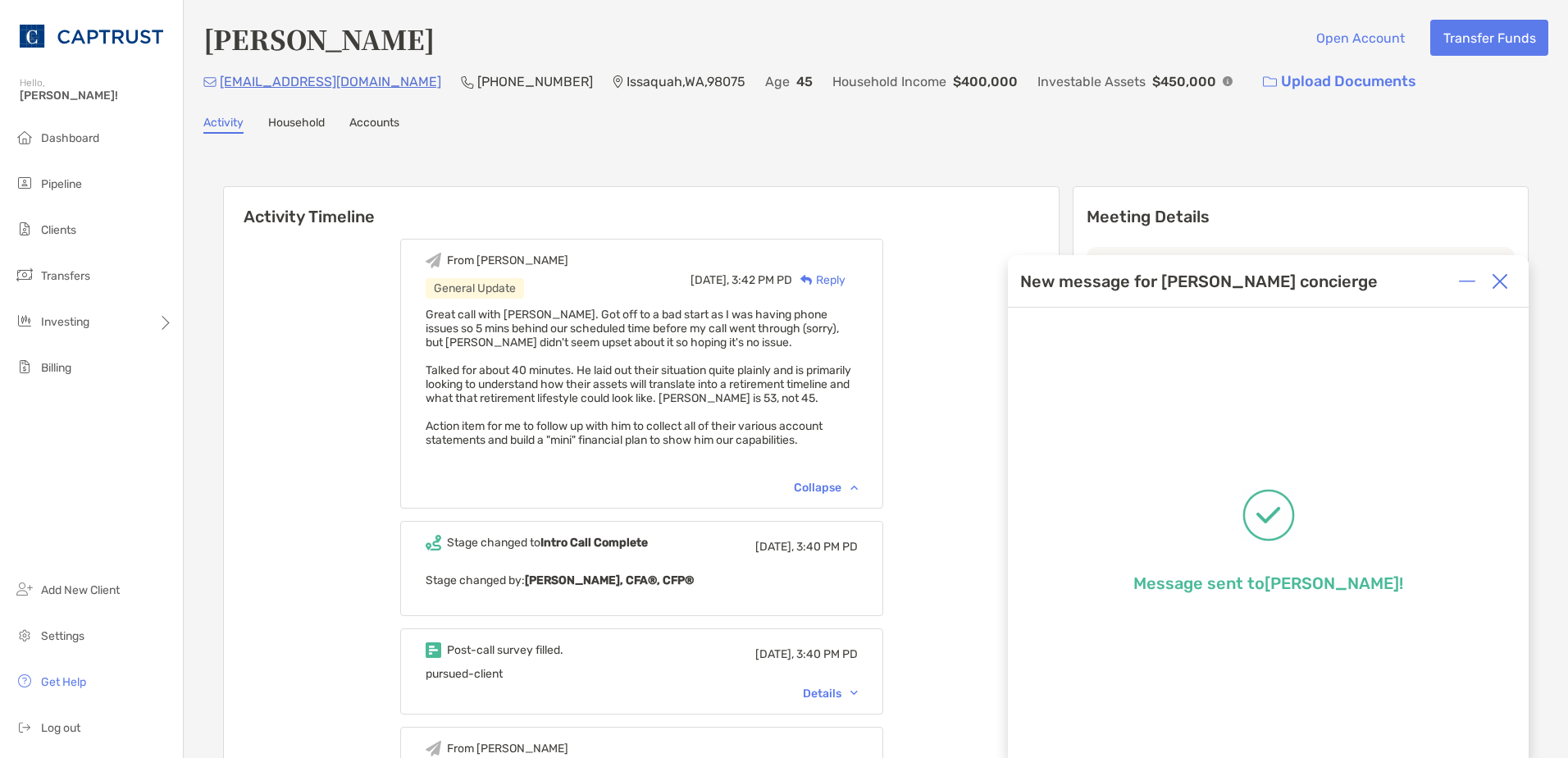
click at [1508, 285] on img at bounding box center [1500, 281] width 16 height 16
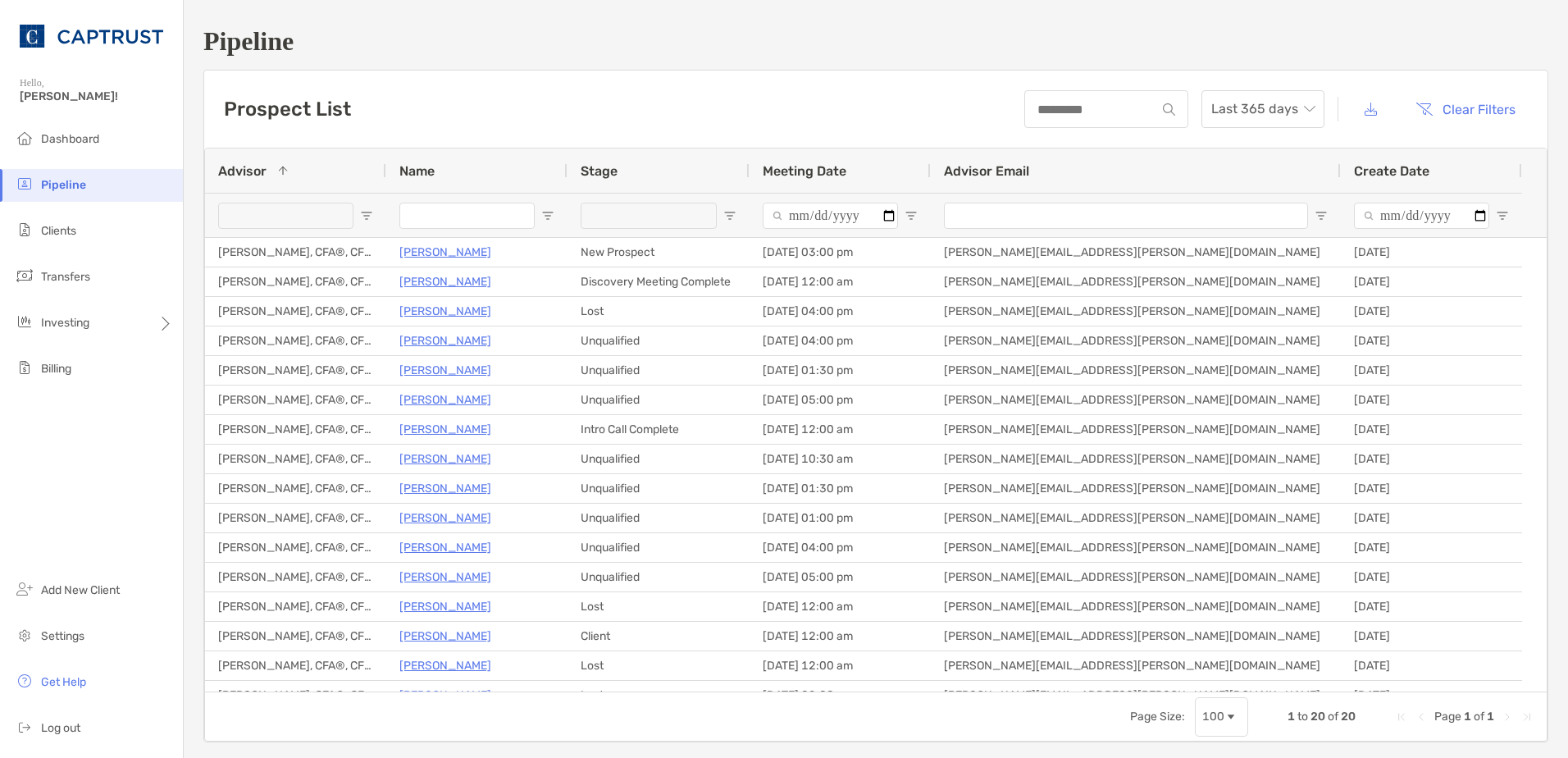
click at [466, 250] on p "[PERSON_NAME]" at bounding box center [445, 252] width 92 height 20
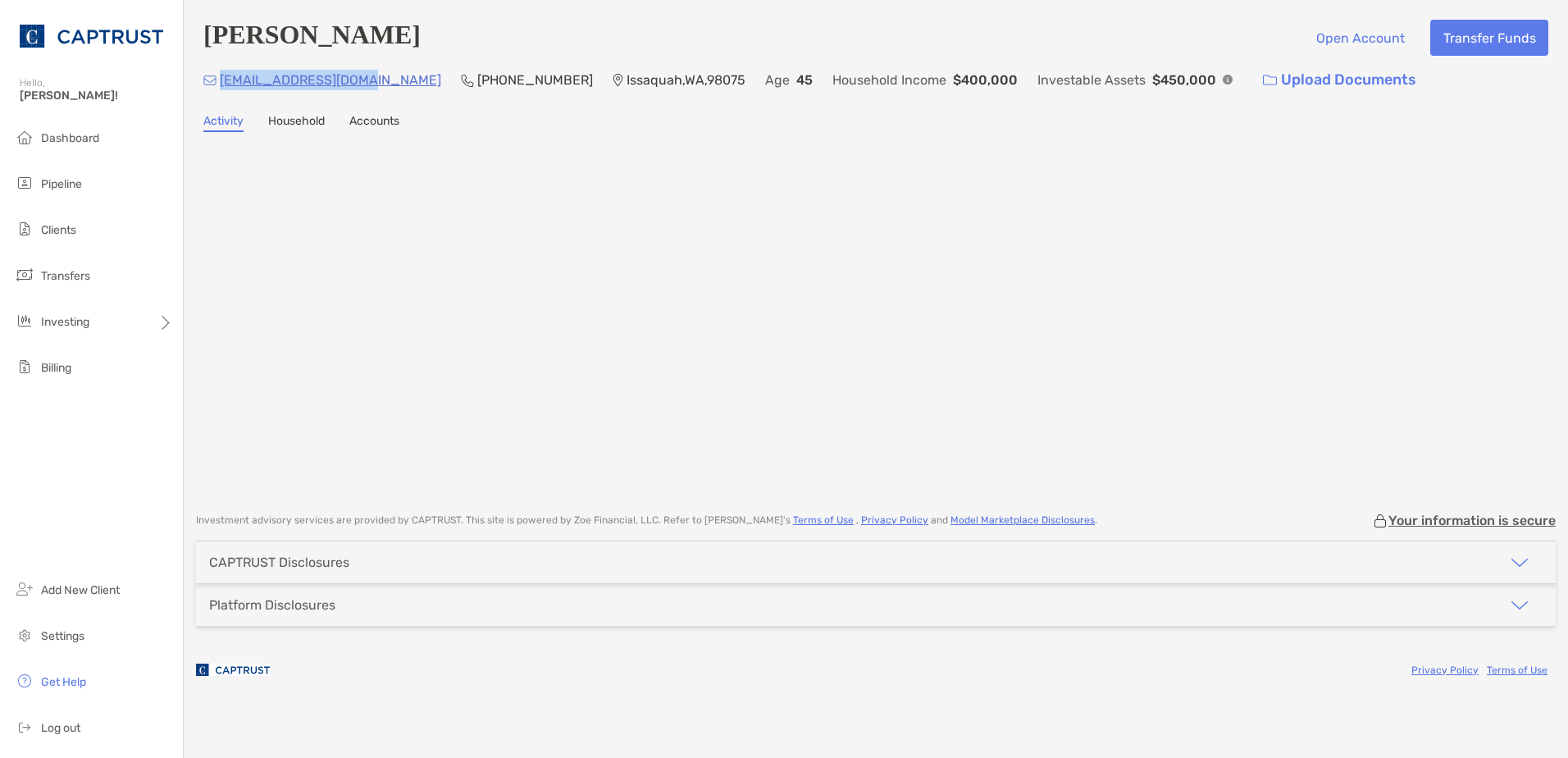
drag, startPoint x: 364, startPoint y: 79, endPoint x: 222, endPoint y: 83, distance: 142.1
click at [222, 83] on div "jeremy72@comcast.net (206) 715-7110 Issaquah , WA , 98075 Age 45 Household Inco…" at bounding box center [876, 80] width 1345 height 36
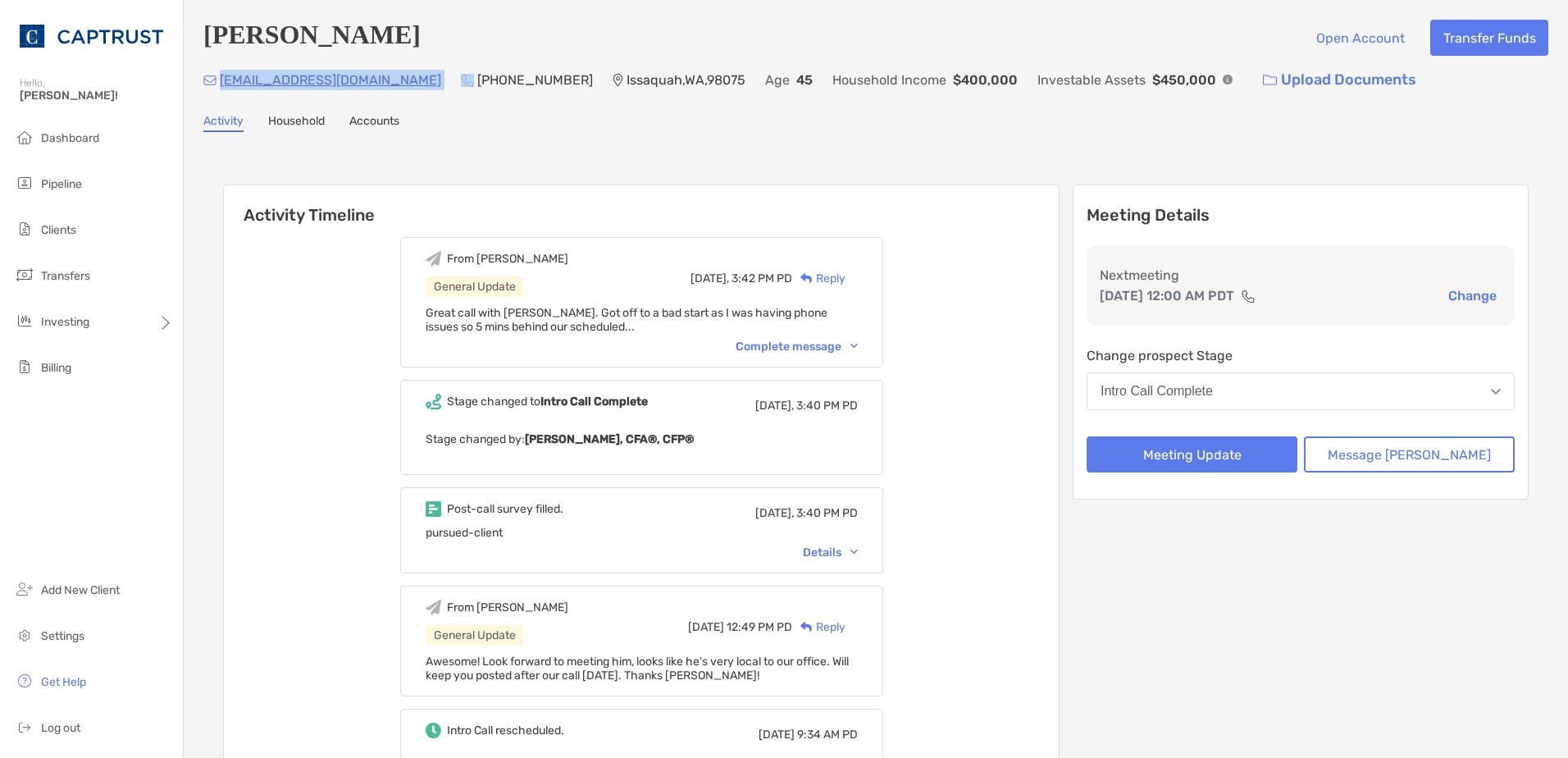
drag, startPoint x: 374, startPoint y: 85, endPoint x: 222, endPoint y: 86, distance: 152.0
click at [222, 86] on div "[EMAIL_ADDRESS][DOMAIN_NAME] [PHONE_NUMBER] [GEOGRAPHIC_DATA] Age [DEMOGRAPHIC_…" at bounding box center [876, 80] width 1345 height 36
